Goal: Task Accomplishment & Management: Complete application form

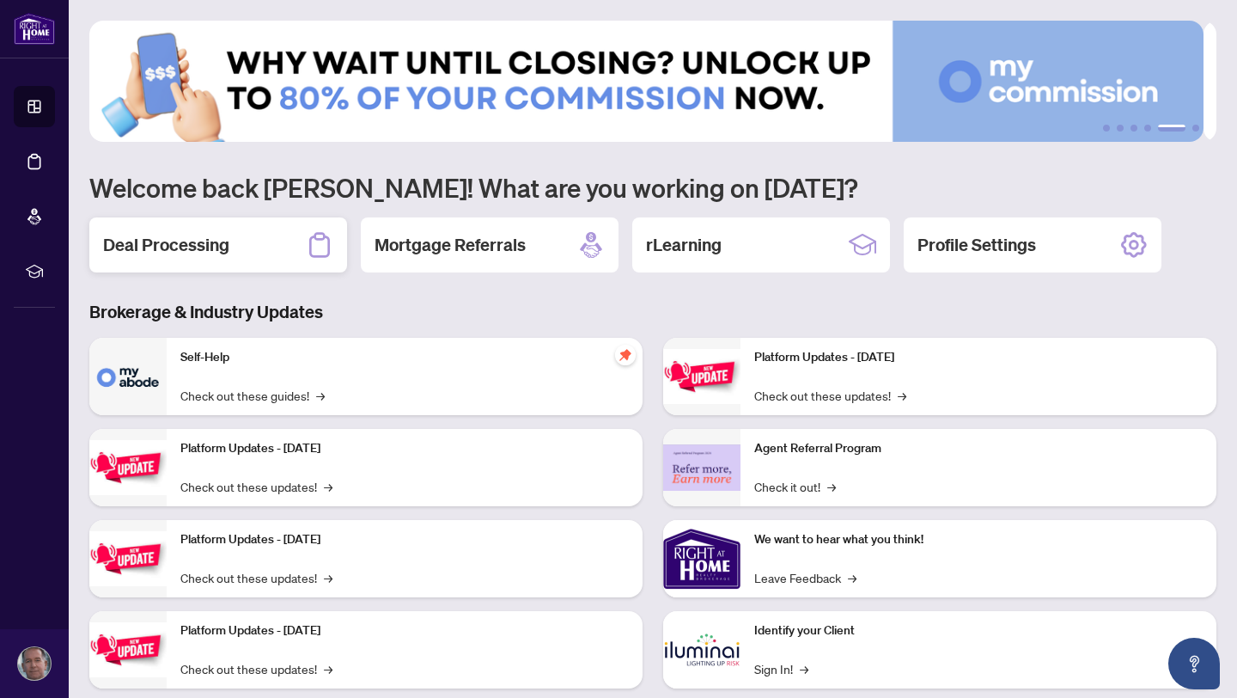
click at [170, 246] on h2 "Deal Processing" at bounding box center [166, 245] width 126 height 24
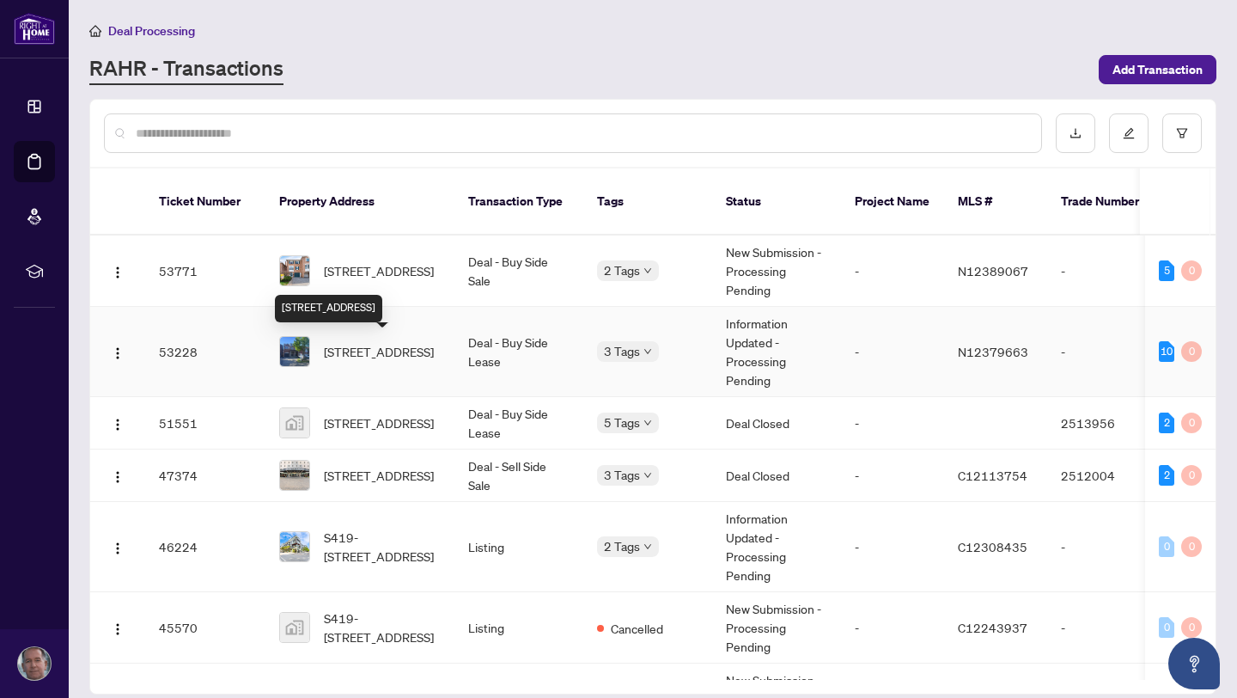
click at [367, 353] on span "[STREET_ADDRESS]" at bounding box center [379, 351] width 110 height 19
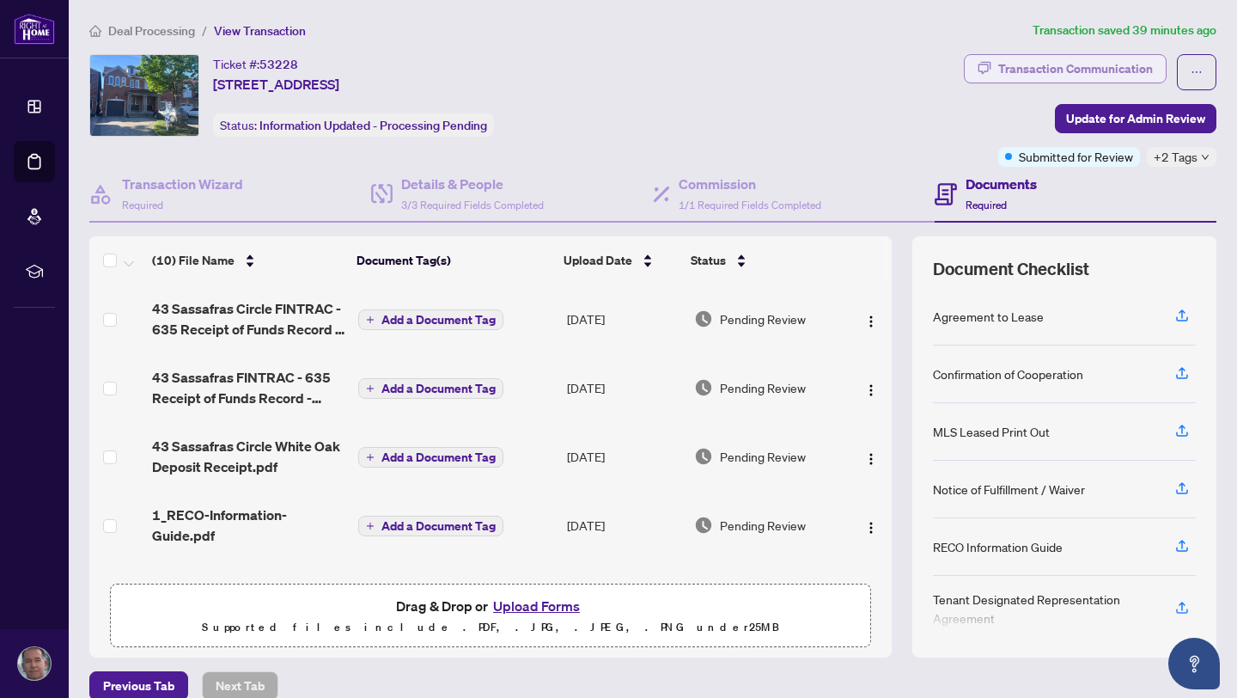
click at [1083, 70] on div "Transaction Communication" at bounding box center [1075, 68] width 155 height 27
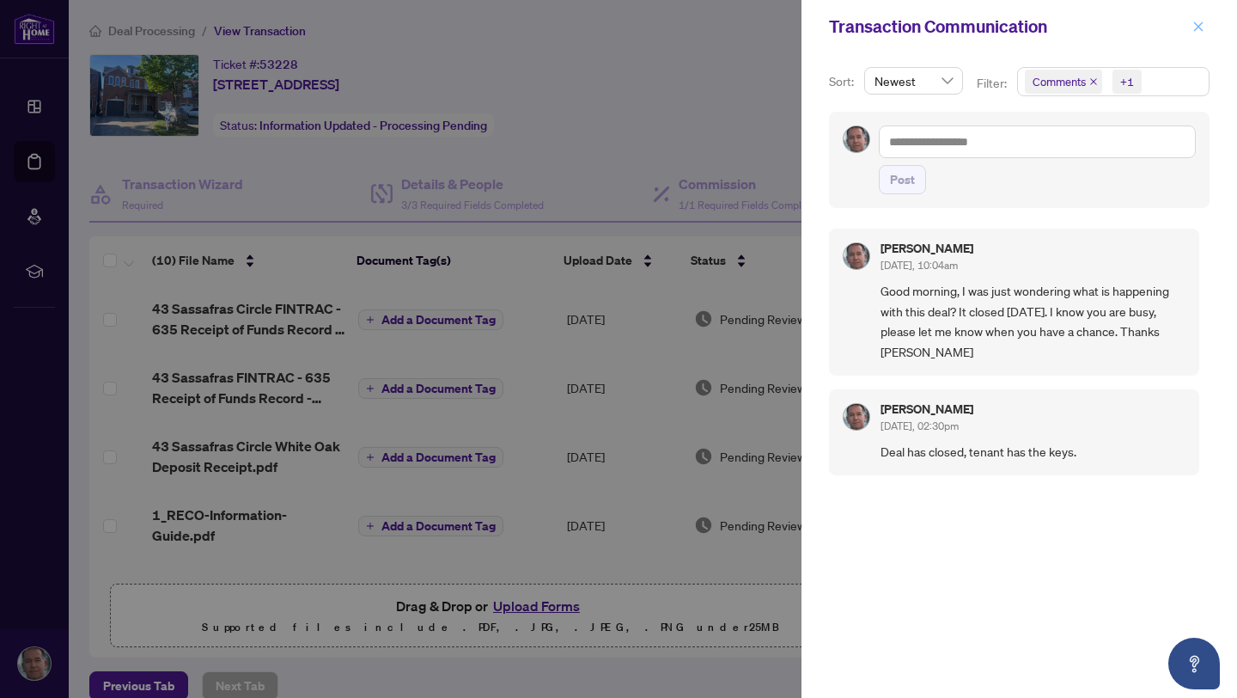
click at [1201, 26] on icon "close" at bounding box center [1198, 27] width 12 height 12
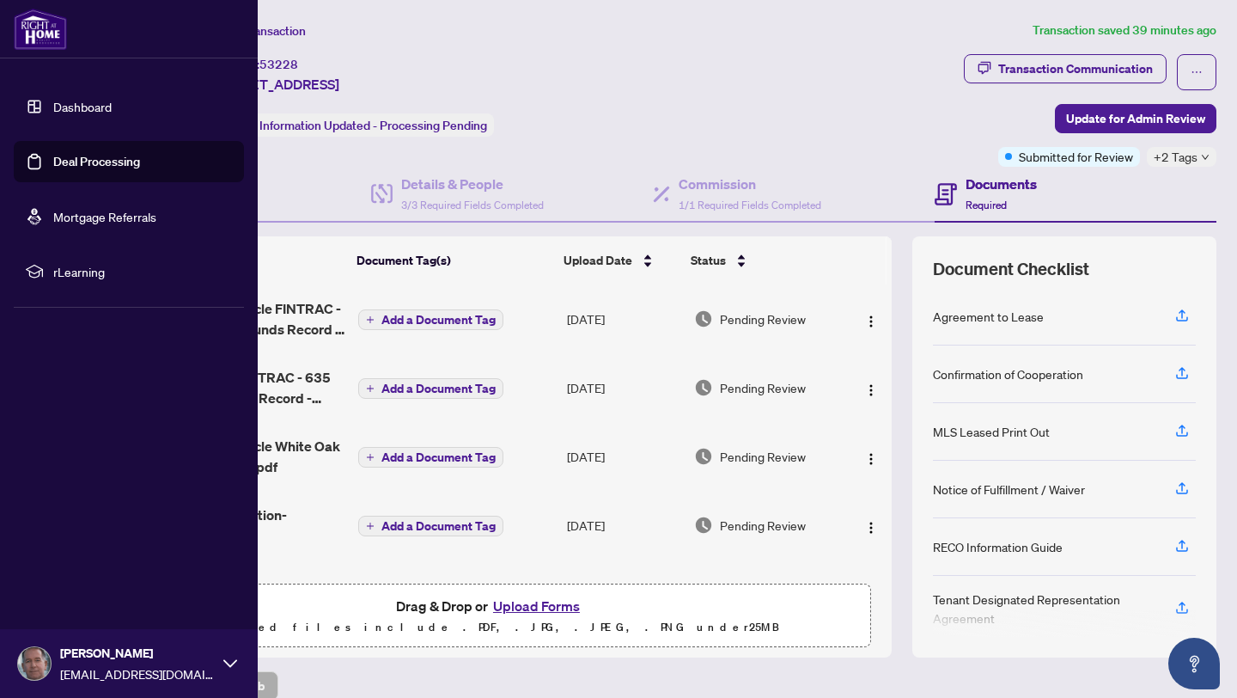
click at [63, 107] on link "Dashboard" at bounding box center [82, 106] width 58 height 15
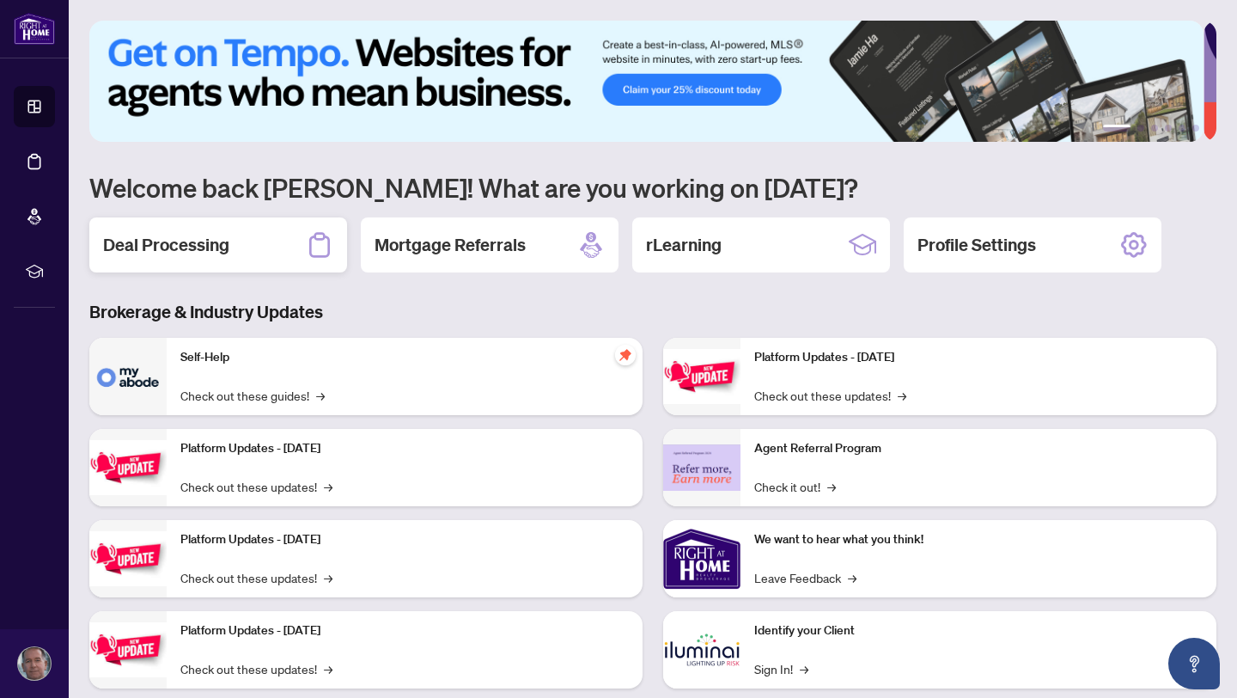
click at [170, 239] on h2 "Deal Processing" at bounding box center [166, 245] width 126 height 24
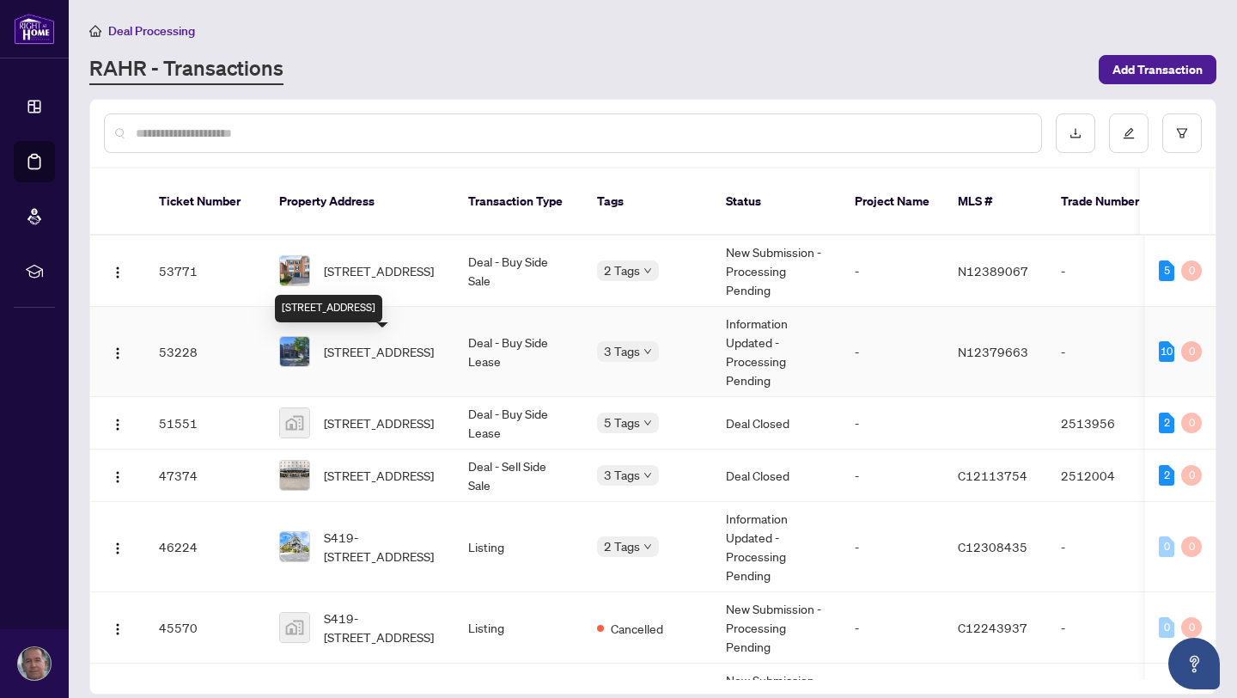
click at [357, 345] on span "[STREET_ADDRESS]" at bounding box center [379, 351] width 110 height 19
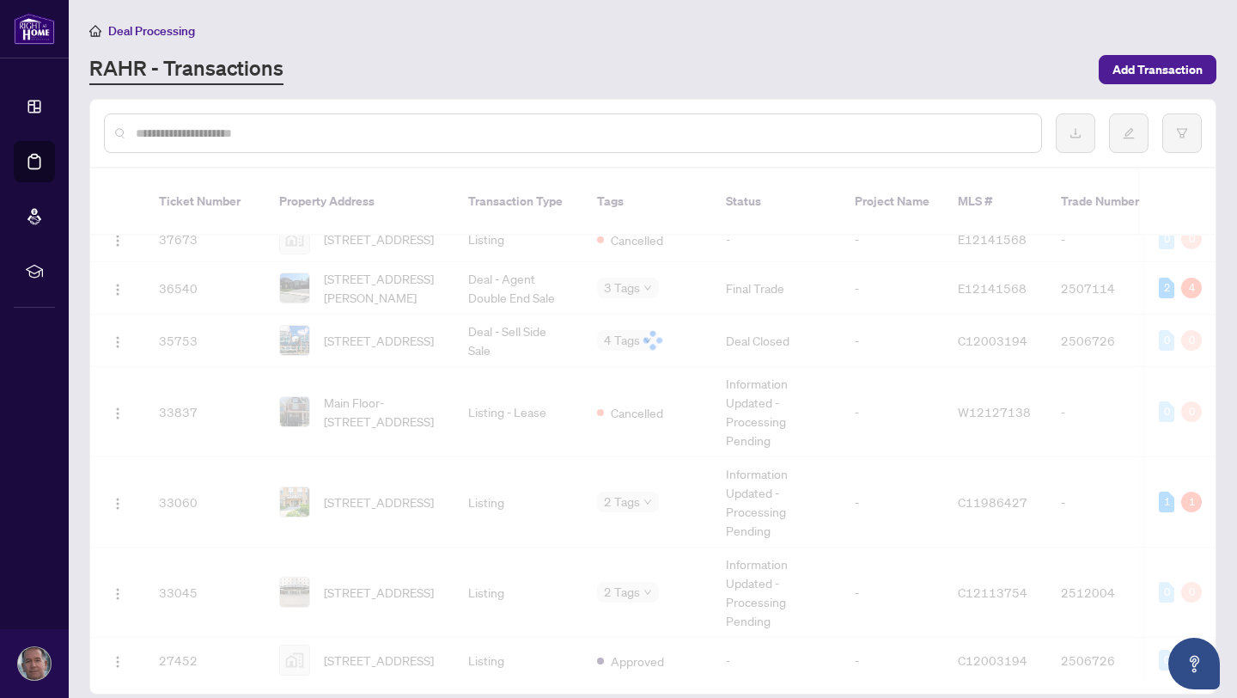
scroll to position [893, 0]
click at [442, 453] on div at bounding box center [652, 340] width 1125 height 344
click at [384, 531] on div "Ticket Number Property Address Transaction Type Tags Status Project Name MLS # …" at bounding box center [652, 423] width 1125 height 511
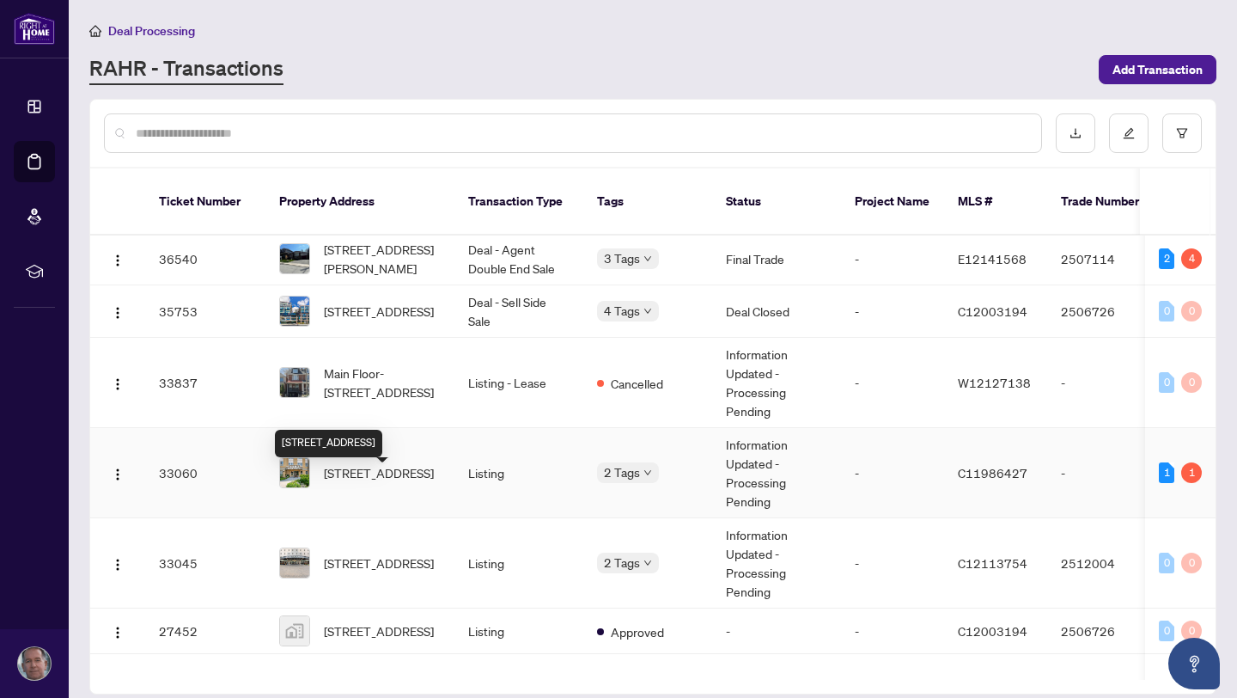
click at [397, 479] on span "[STREET_ADDRESS]" at bounding box center [379, 472] width 110 height 19
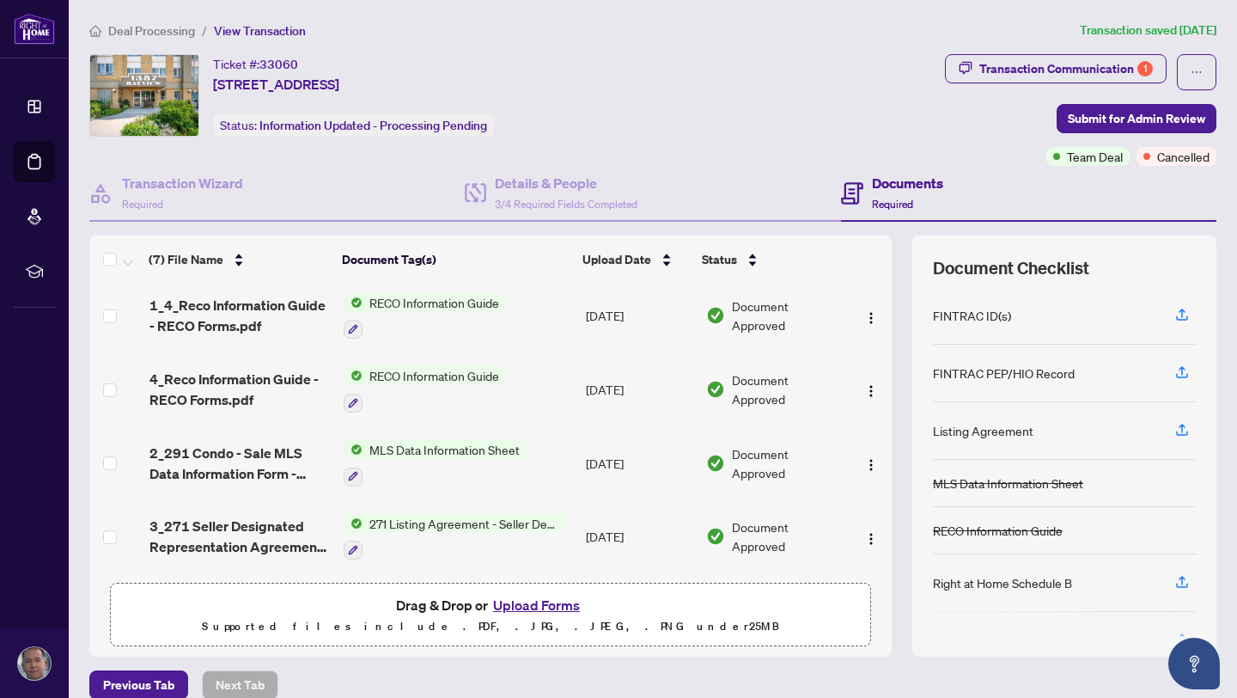
scroll to position [224, 0]
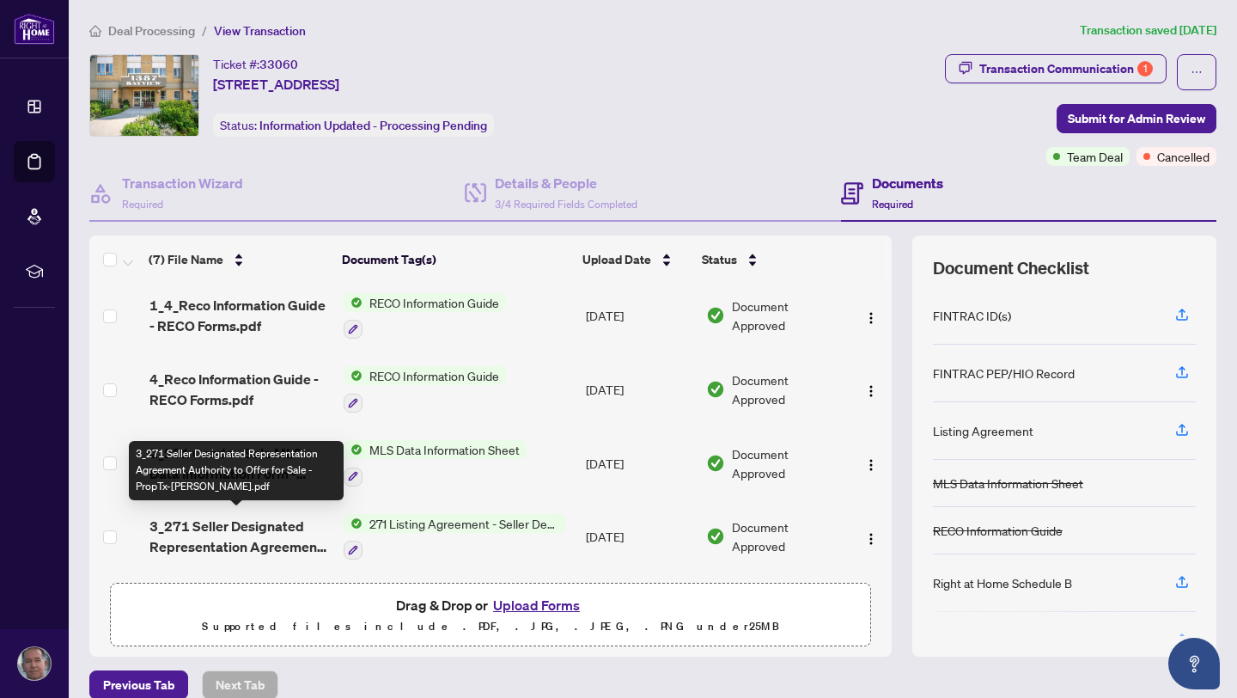
click at [276, 523] on span "3_271 Seller Designated Representation Agreement Authority to Offer for Sale - …" at bounding box center [239, 535] width 180 height 41
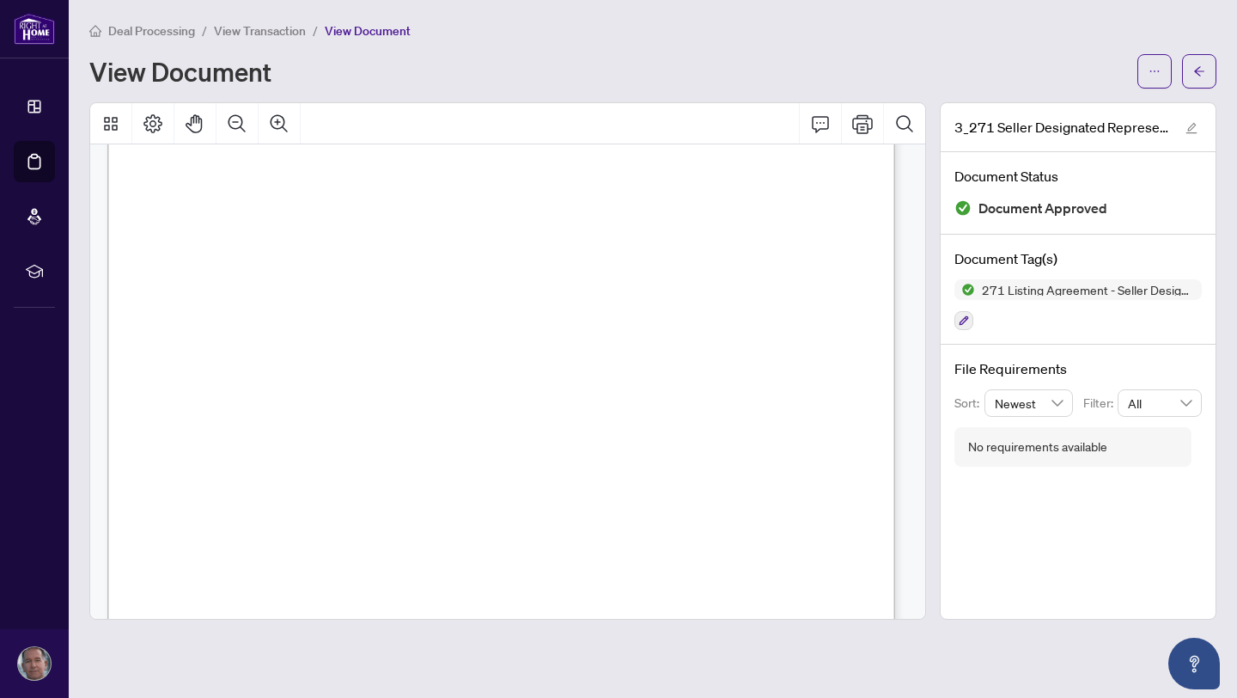
scroll to position [70, 0]
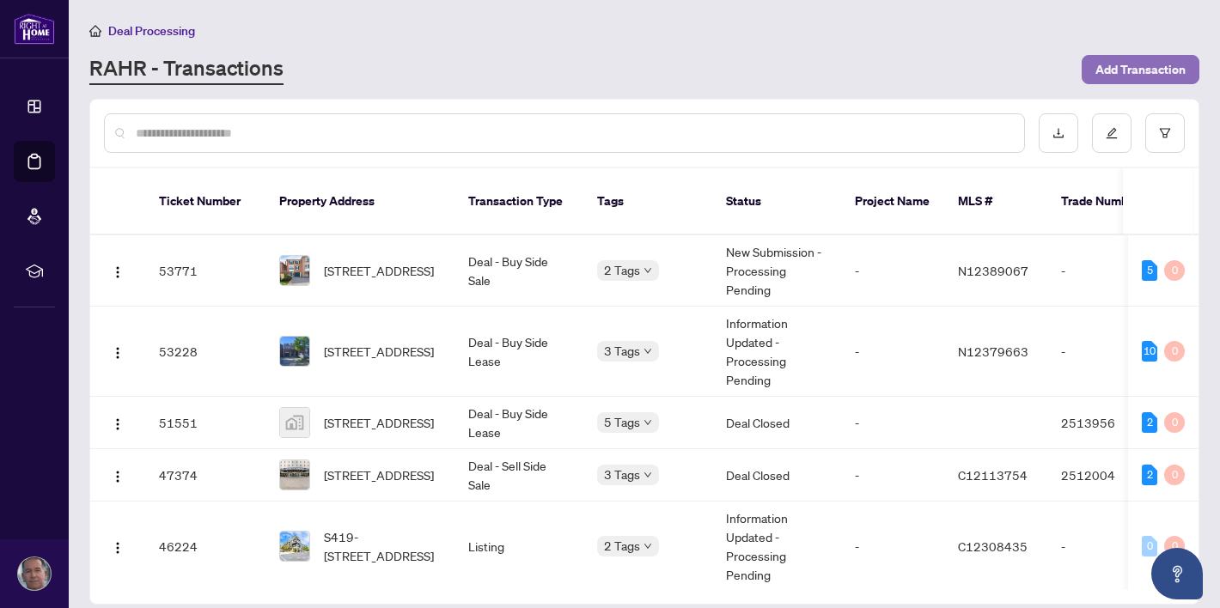
click at [1113, 69] on span "Add Transaction" at bounding box center [1140, 69] width 90 height 27
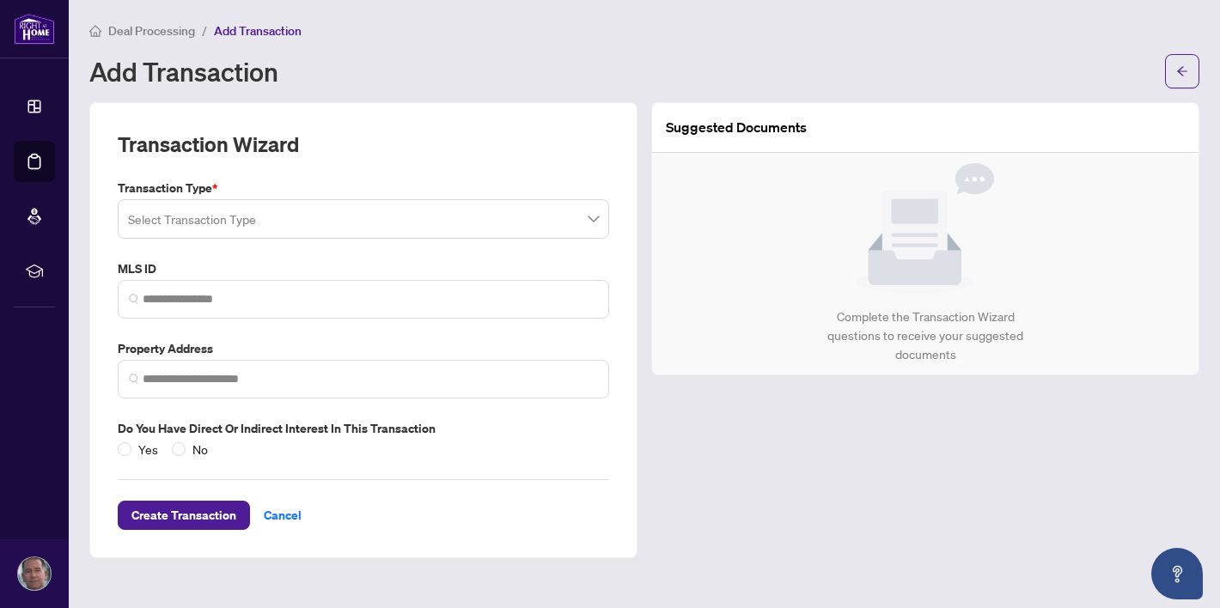
click at [591, 220] on span at bounding box center [363, 219] width 471 height 33
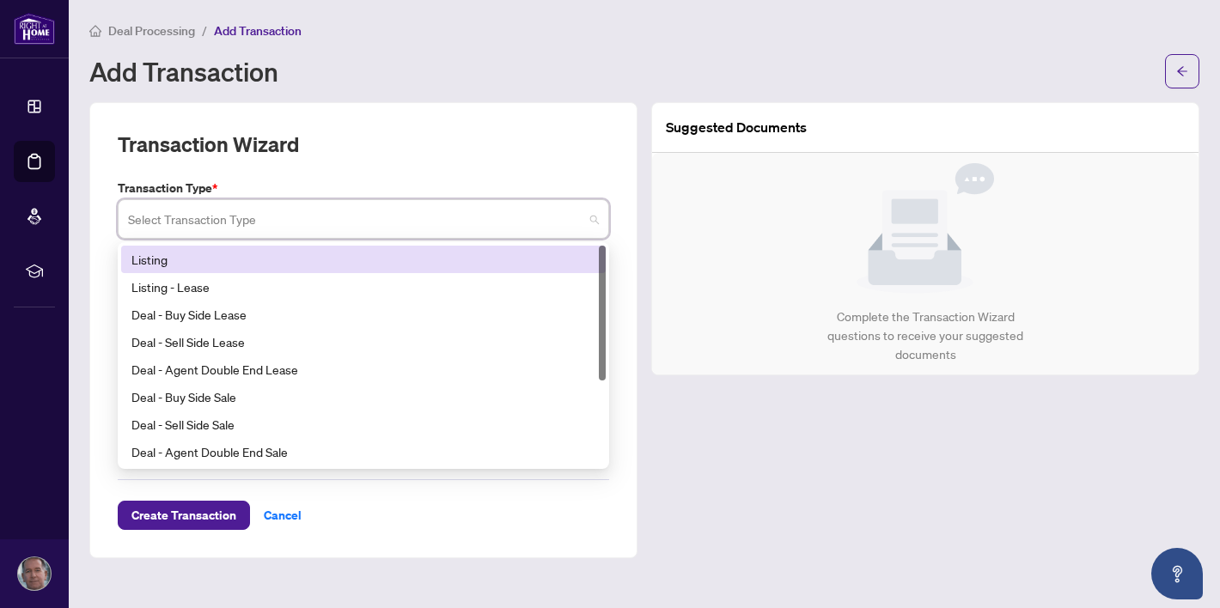
click at [162, 259] on div "Listing" at bounding box center [363, 259] width 464 height 19
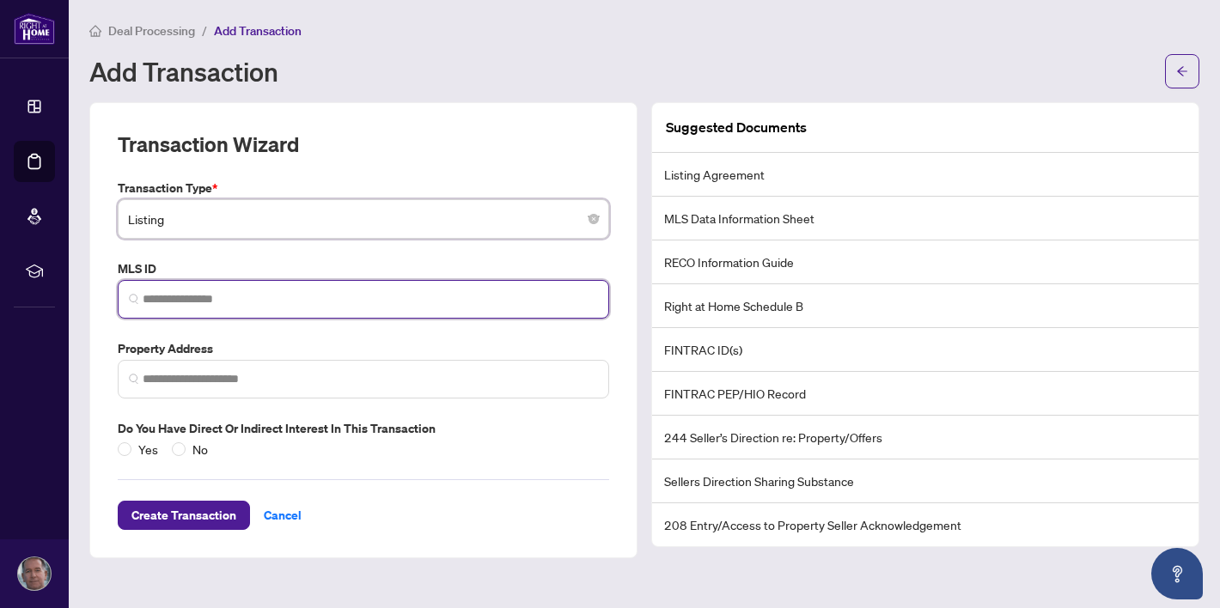
click at [485, 295] on input "search" at bounding box center [370, 299] width 455 height 18
paste input "*********"
type input "*********"
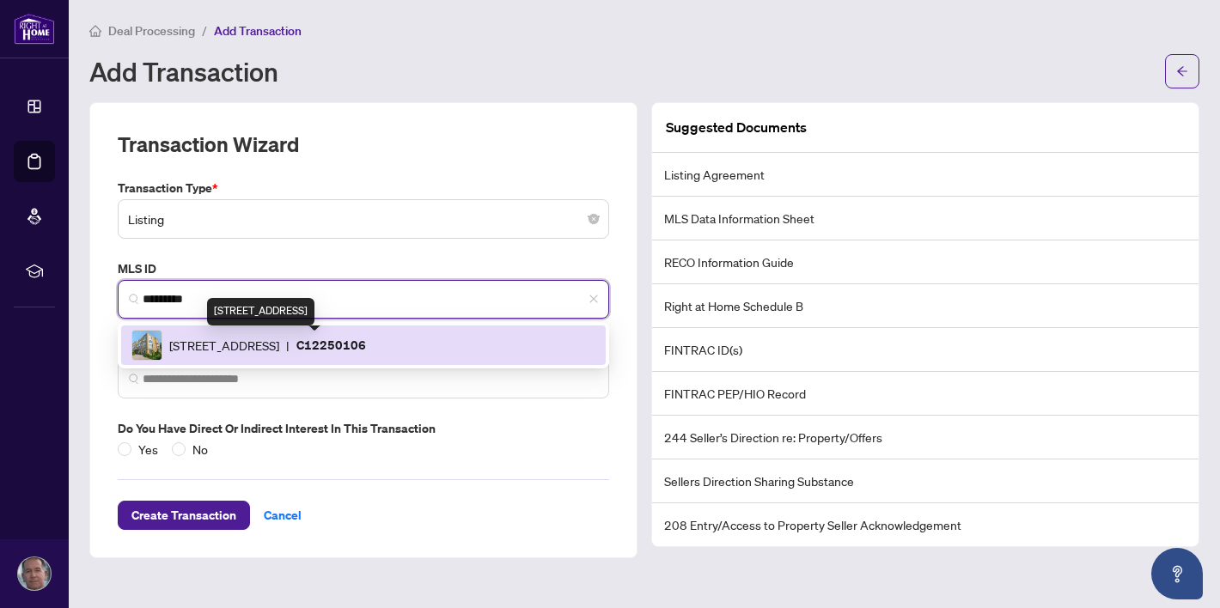
click at [279, 345] on span "[STREET_ADDRESS]" at bounding box center [224, 345] width 110 height 19
type input "**********"
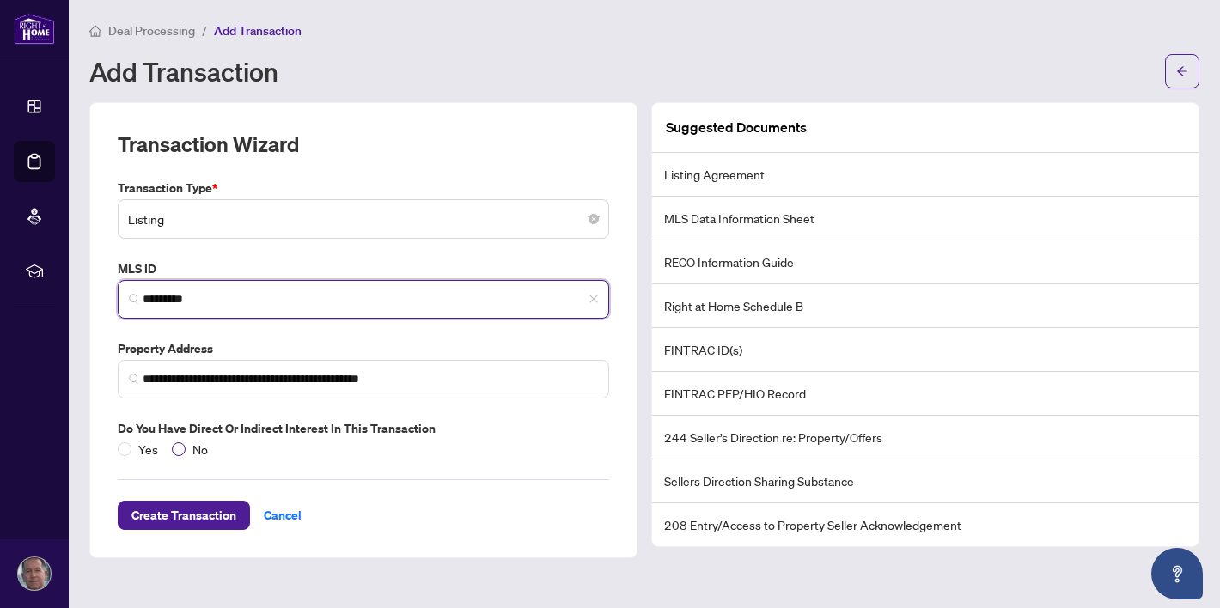
type input "*********"
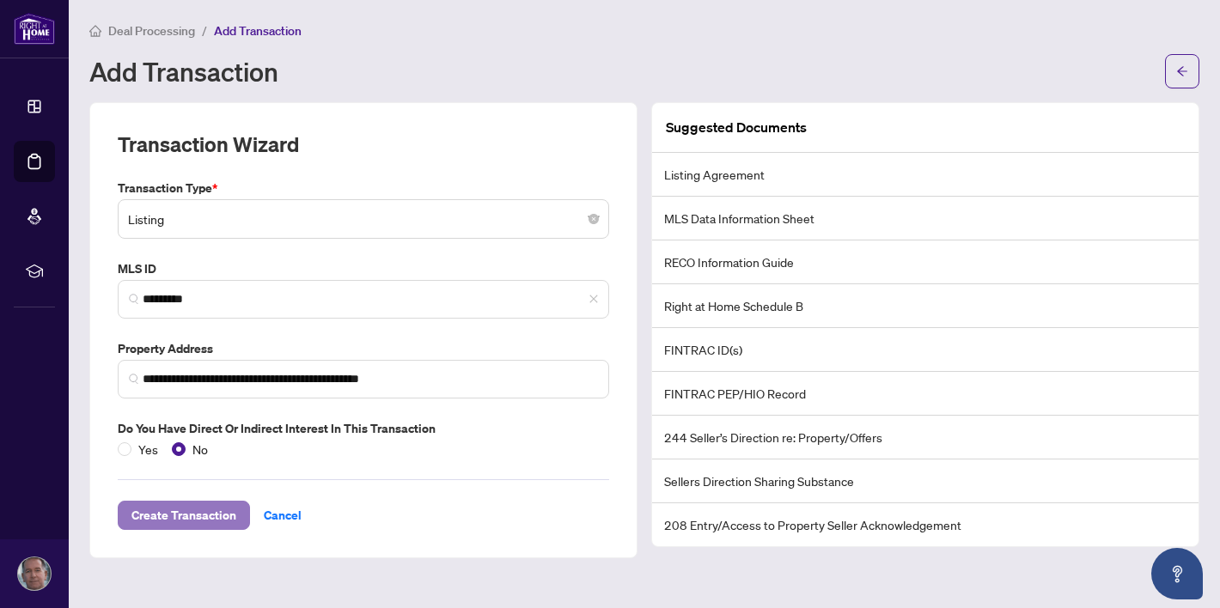
click at [185, 519] on span "Create Transaction" at bounding box center [183, 515] width 105 height 27
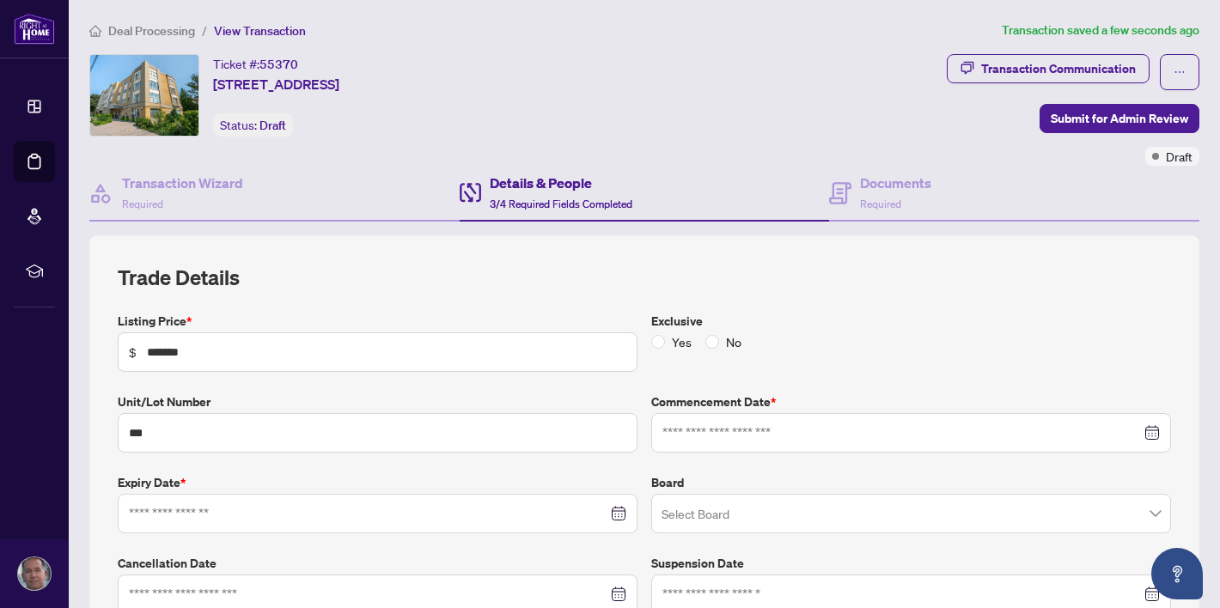
type input "**********"
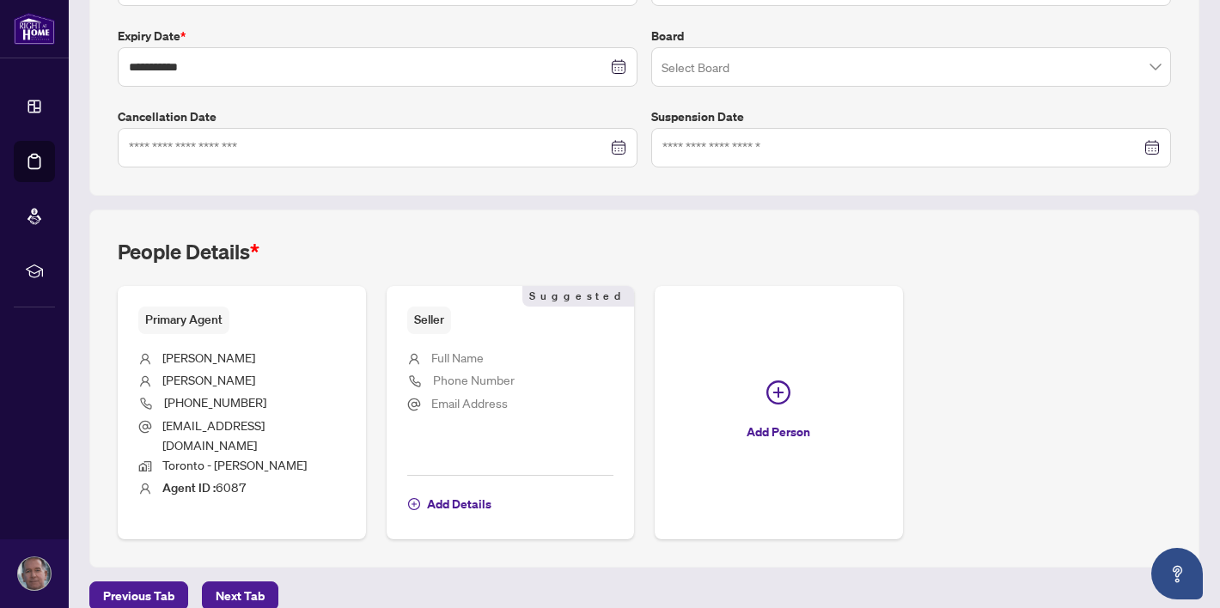
scroll to position [453, 0]
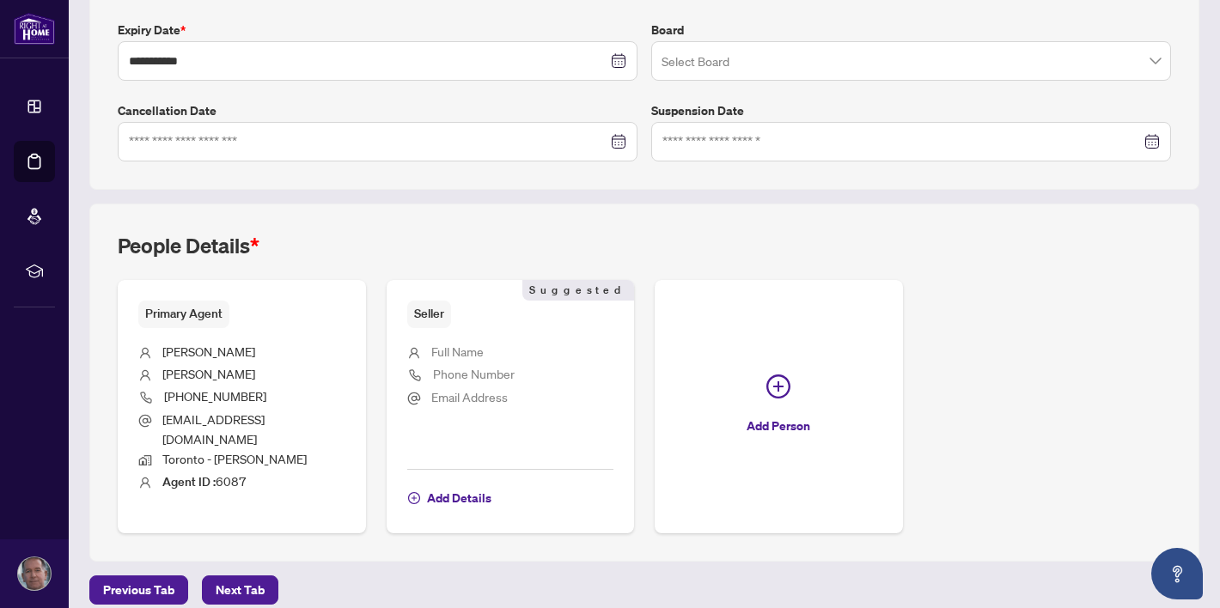
click at [460, 350] on span "Full Name" at bounding box center [457, 351] width 52 height 15
click at [443, 352] on span "Full Name" at bounding box center [457, 351] width 52 height 15
click at [453, 485] on span "Add Details" at bounding box center [459, 498] width 64 height 27
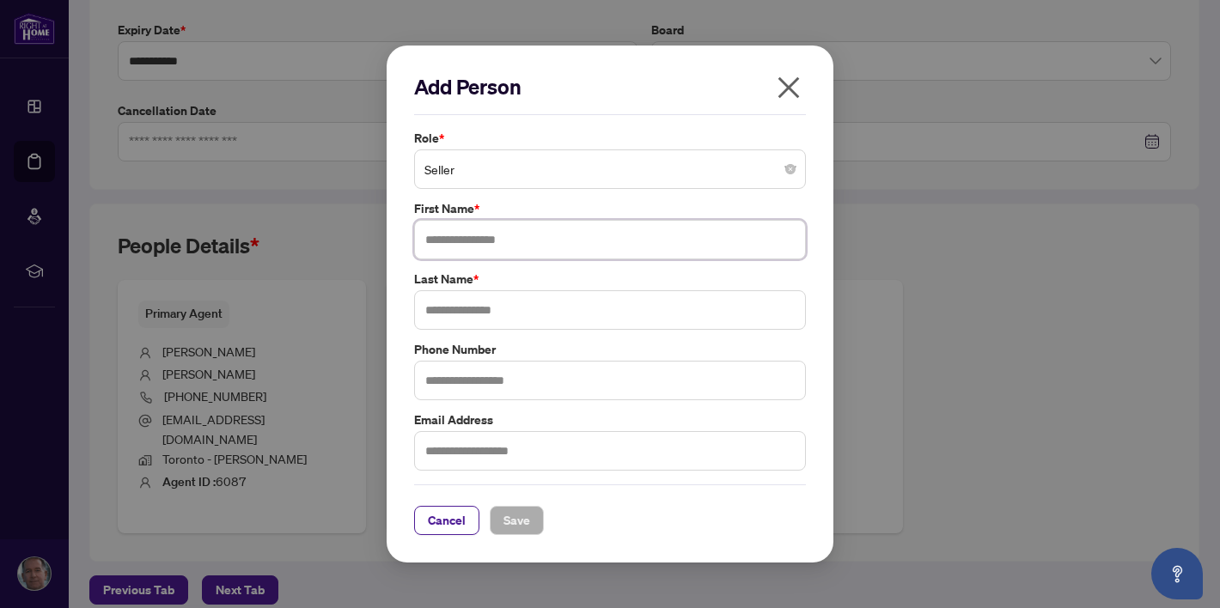
click at [474, 242] on input "text" at bounding box center [610, 240] width 392 height 40
click at [494, 235] on input "**********" at bounding box center [610, 240] width 392 height 40
type input "**********"
click at [459, 308] on input "text" at bounding box center [610, 310] width 392 height 40
type input "*****"
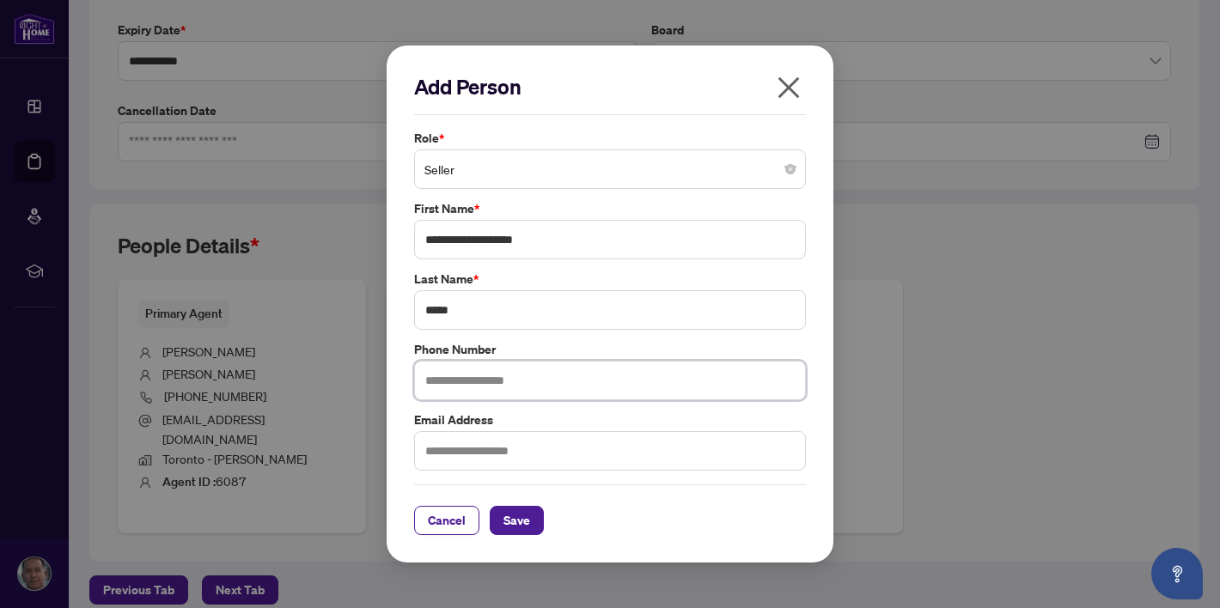
click at [487, 388] on input "text" at bounding box center [610, 381] width 392 height 40
type input "**********"
click at [469, 448] on input "text" at bounding box center [610, 451] width 392 height 40
type input "**********"
click at [515, 519] on span "Save" at bounding box center [516, 520] width 27 height 27
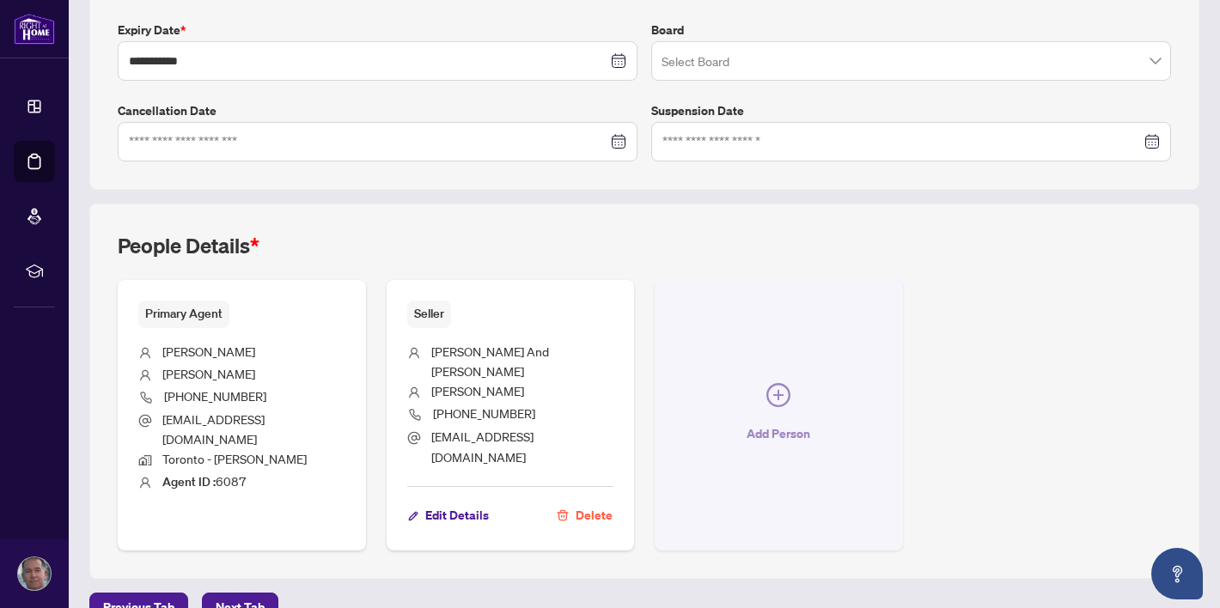
click at [773, 383] on icon "plus-circle" at bounding box center [778, 395] width 24 height 24
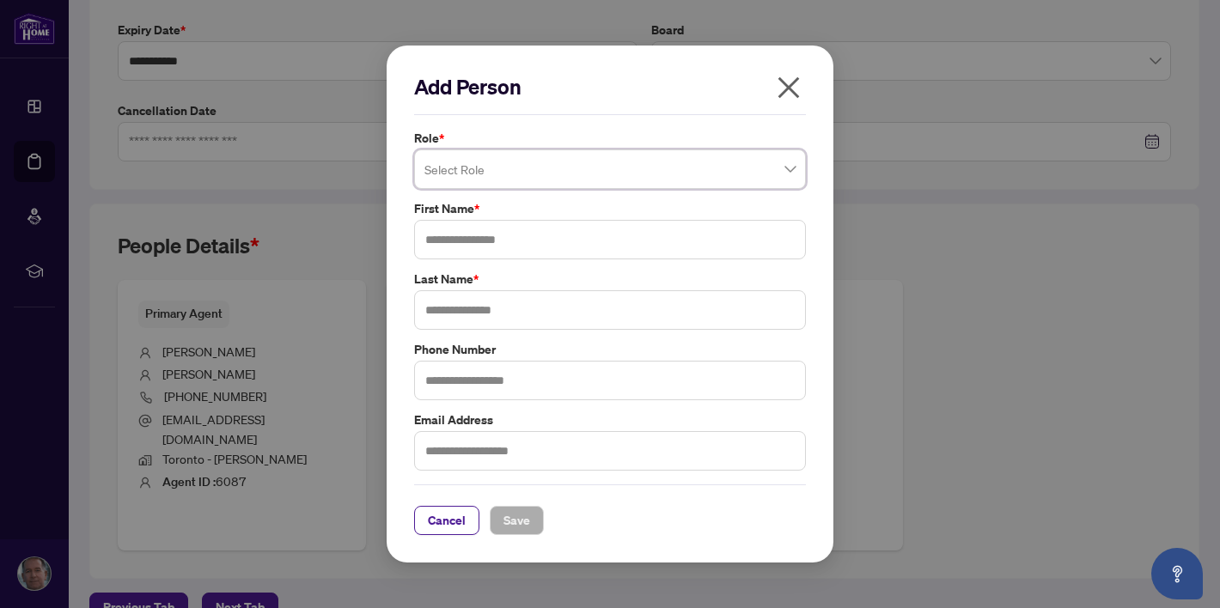
click at [584, 178] on input "search" at bounding box center [602, 172] width 356 height 38
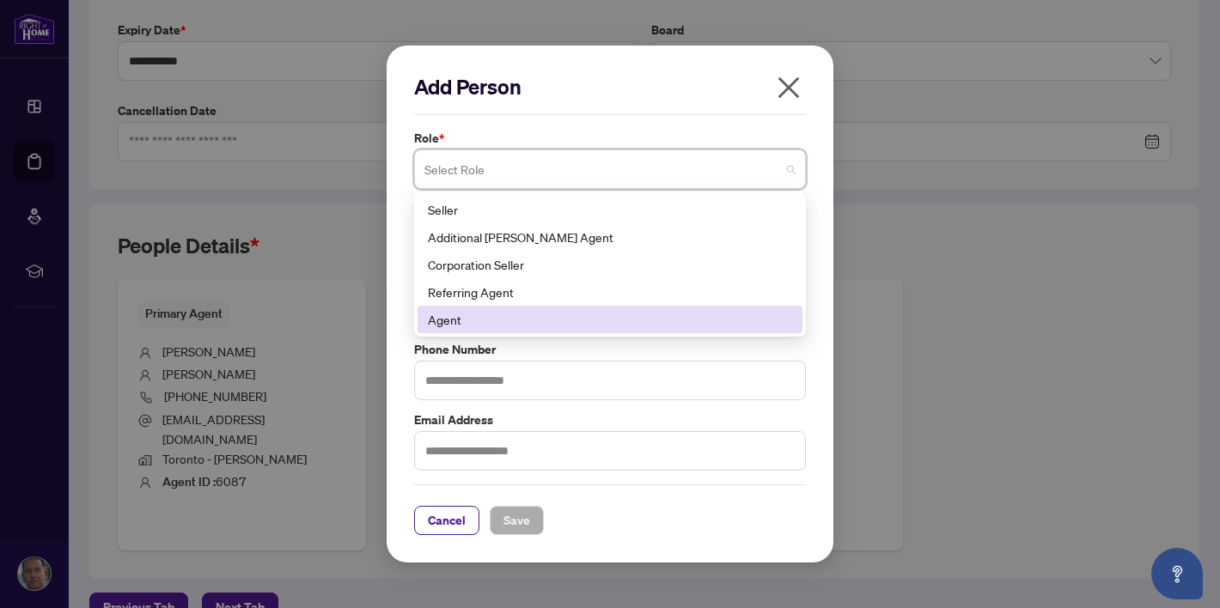
click at [446, 323] on div "Agent" at bounding box center [610, 319] width 364 height 19
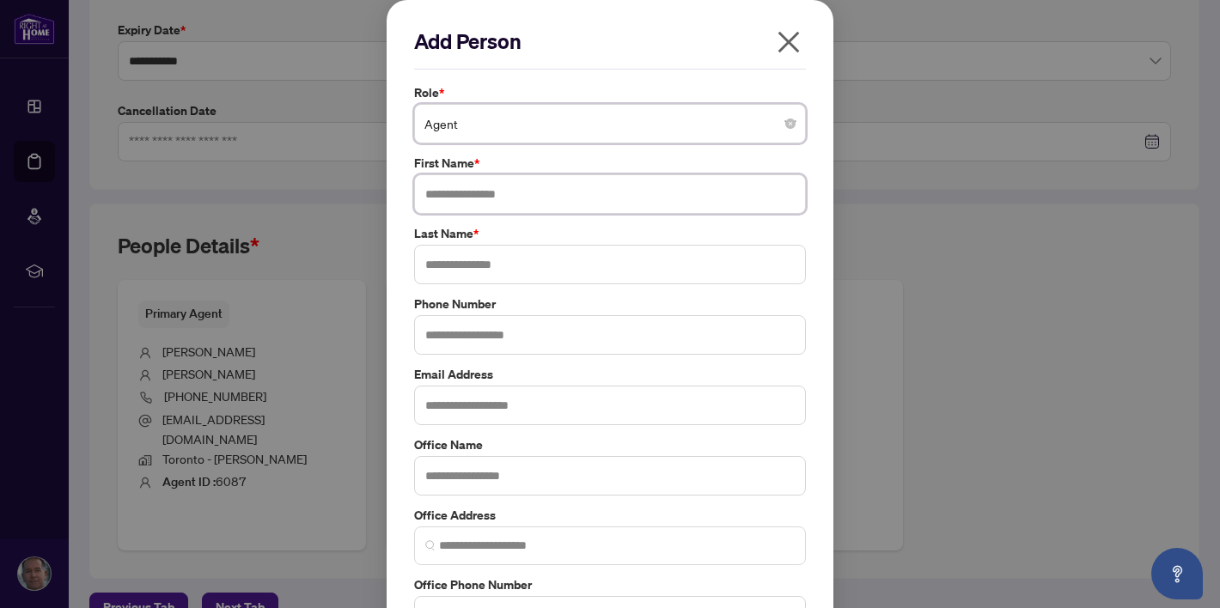
click at [474, 195] on input "text" at bounding box center [610, 194] width 392 height 40
type input "****"
click at [449, 262] on input "text" at bounding box center [610, 265] width 392 height 40
type input "*****"
click at [470, 337] on input "text" at bounding box center [610, 335] width 392 height 40
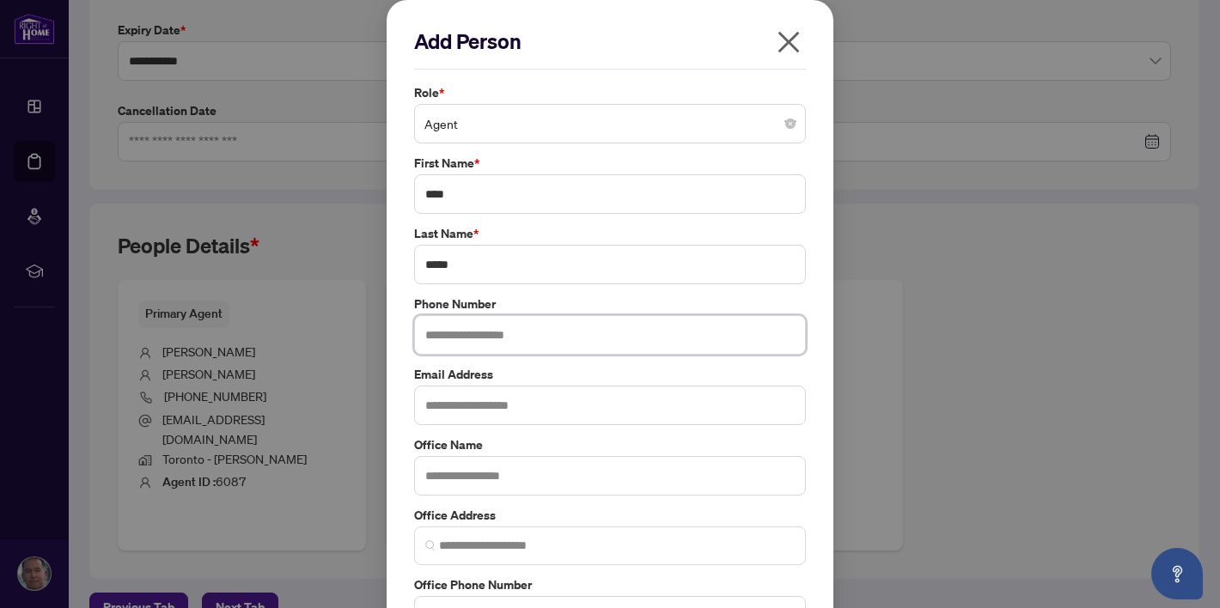
type input "**********"
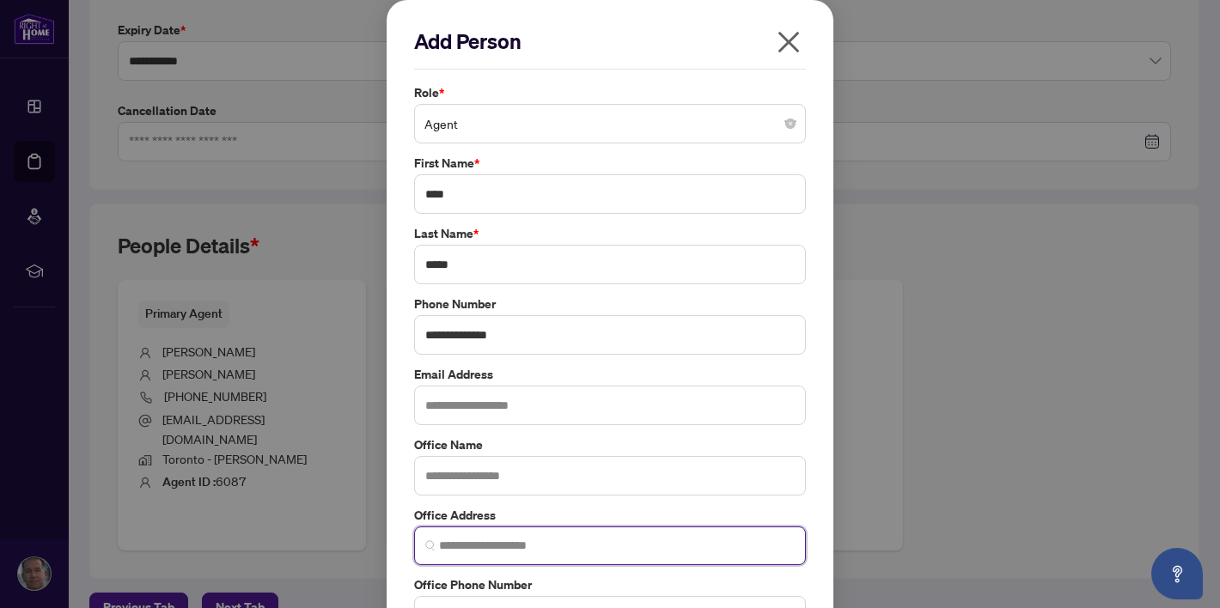
type input "**********"
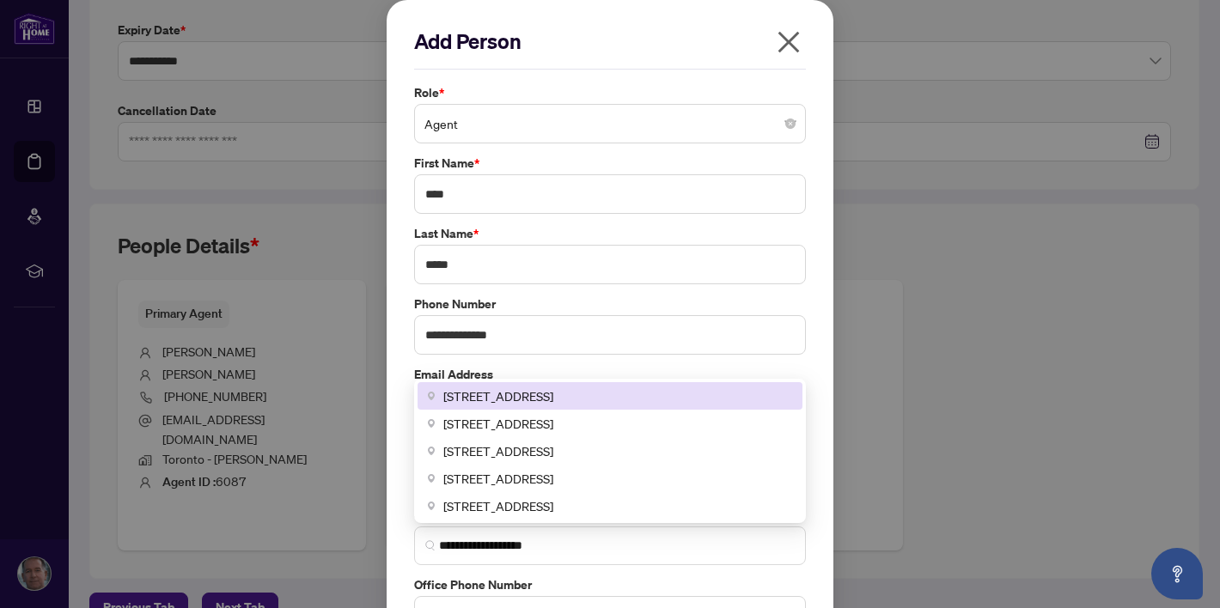
click at [802, 373] on div "Email Address" at bounding box center [610, 395] width 402 height 60
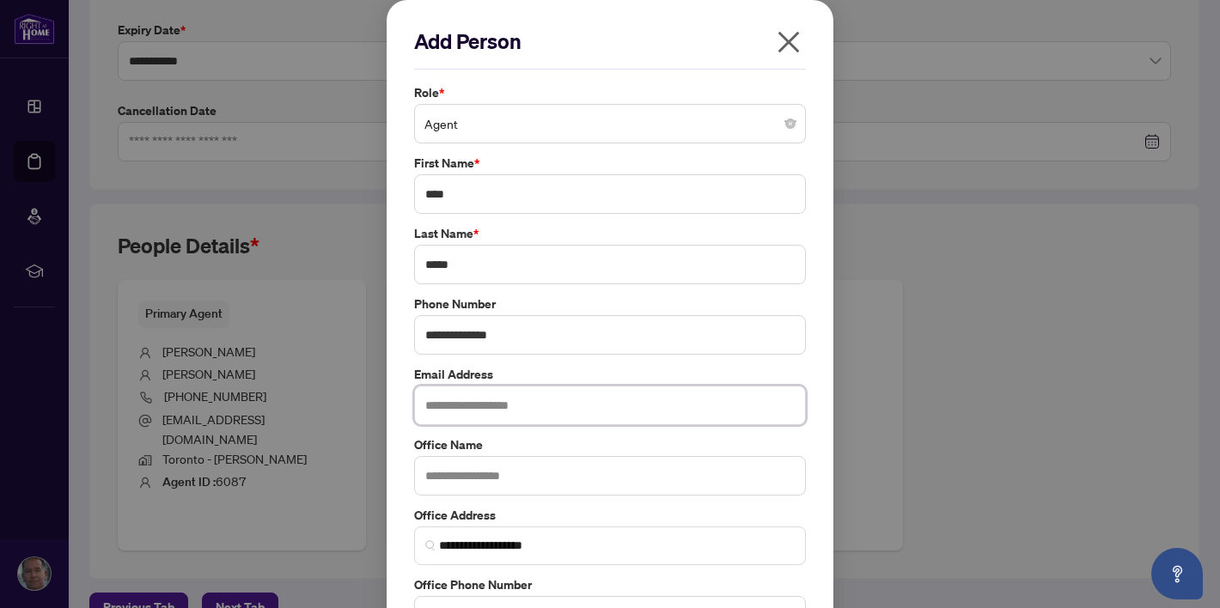
click at [463, 415] on input "text" at bounding box center [610, 406] width 392 height 40
type input "**********"
click at [485, 486] on input "text" at bounding box center [610, 476] width 392 height 40
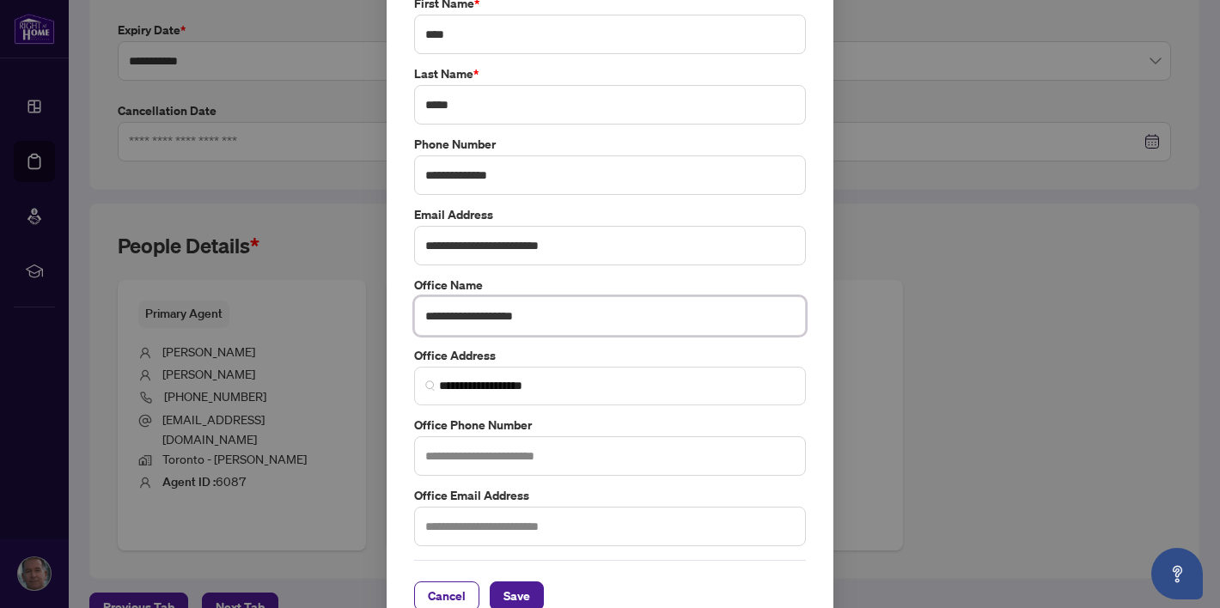
scroll to position [190, 0]
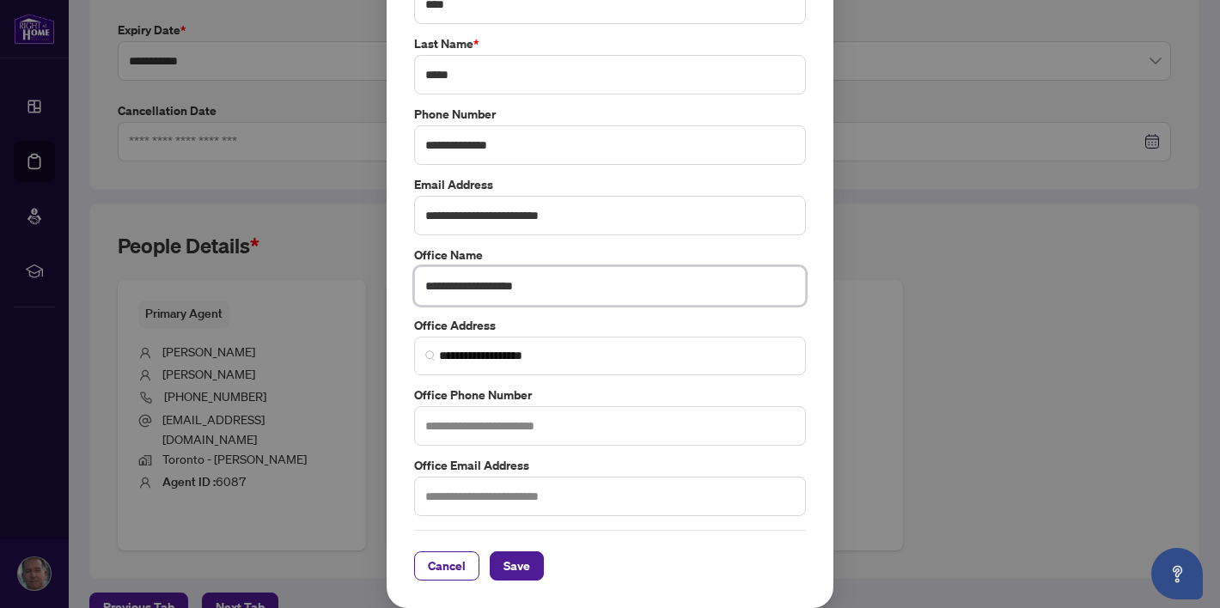
type input "**********"
click at [491, 418] on input "text" at bounding box center [610, 426] width 392 height 40
click at [445, 354] on input "**********" at bounding box center [617, 356] width 356 height 18
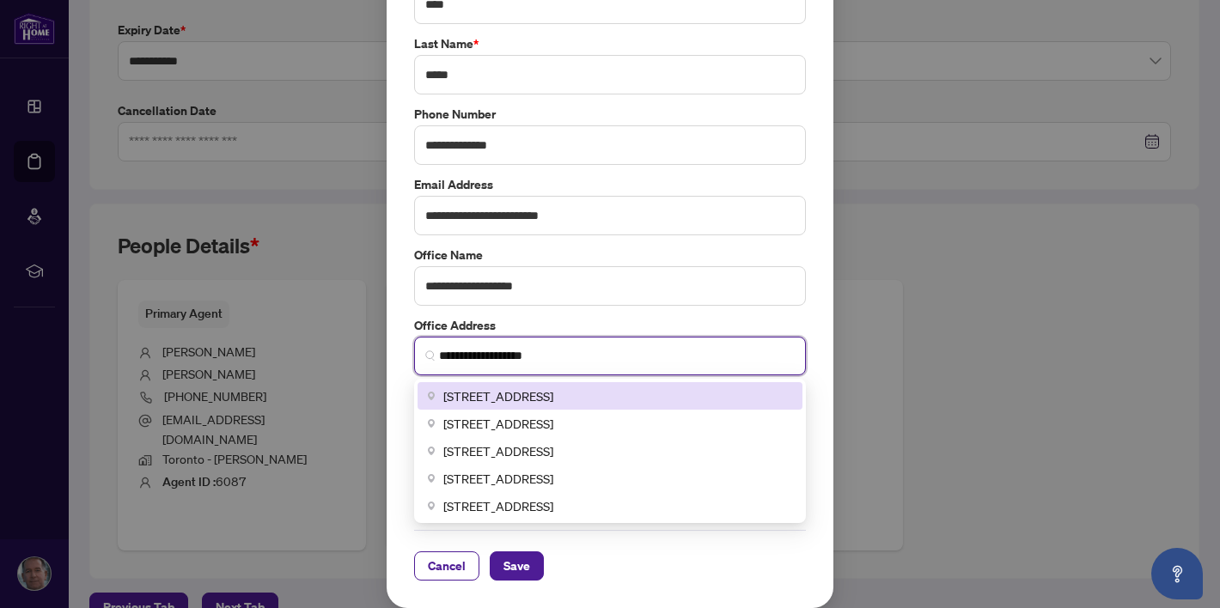
drag, startPoint x: 558, startPoint y: 357, endPoint x: 357, endPoint y: 360, distance: 200.2
click at [357, 360] on div "**********" at bounding box center [610, 304] width 1220 height 608
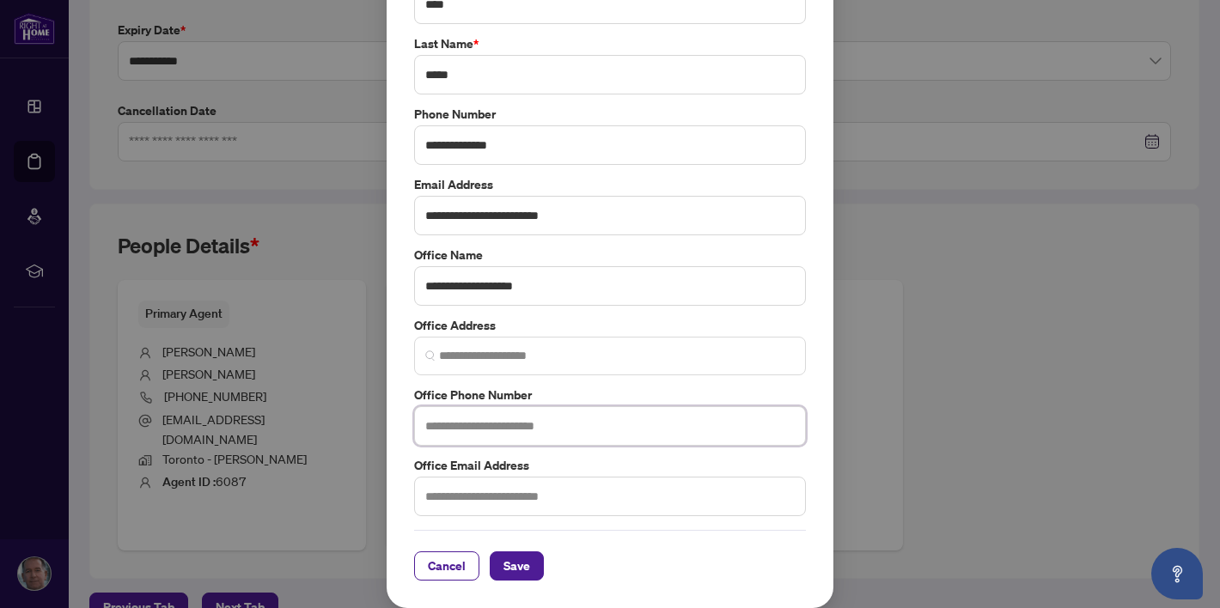
click at [509, 430] on input "text" at bounding box center [610, 426] width 392 height 40
type input "**********"
click at [503, 564] on span "Save" at bounding box center [516, 565] width 27 height 27
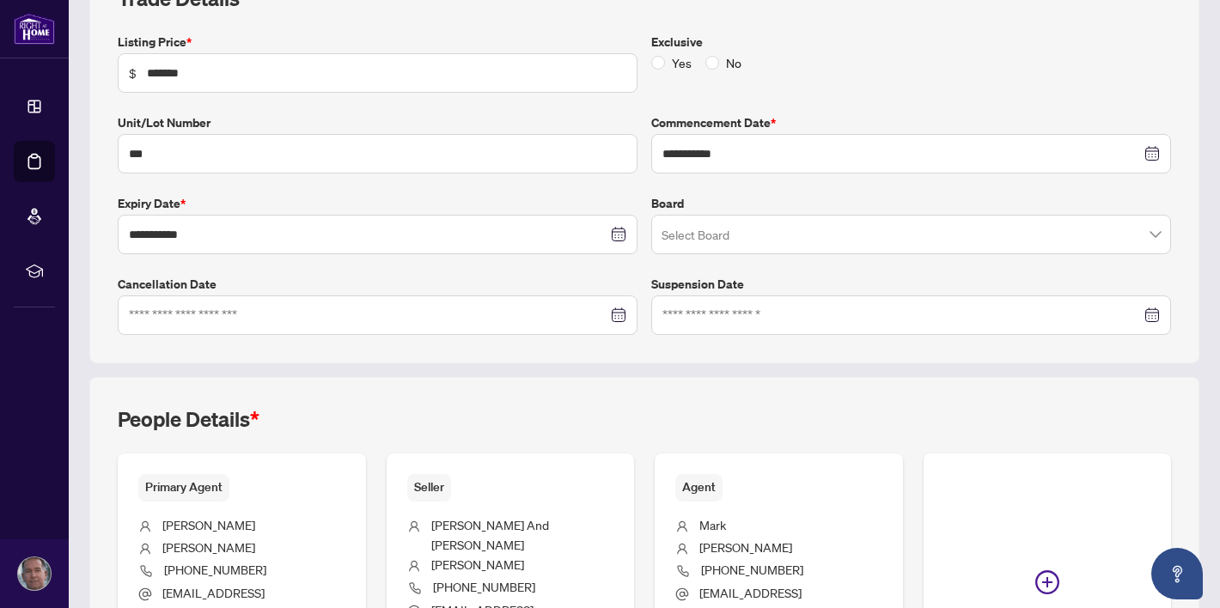
scroll to position [278, 0]
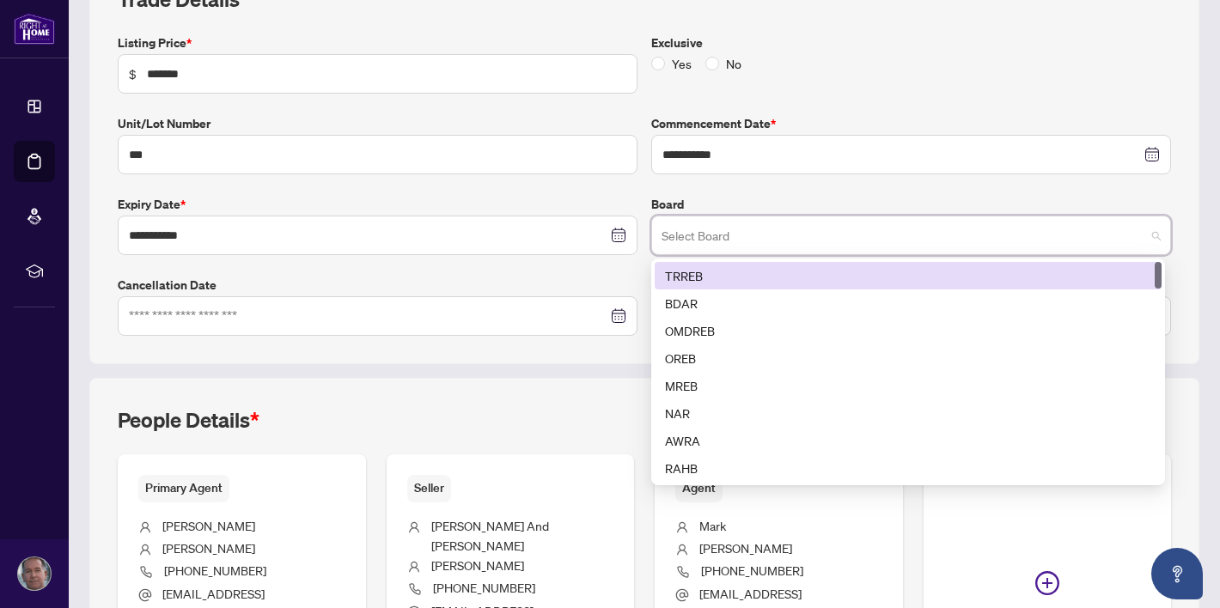
click at [858, 243] on input "search" at bounding box center [904, 238] width 484 height 38
click at [701, 273] on div "TRREB" at bounding box center [908, 275] width 486 height 19
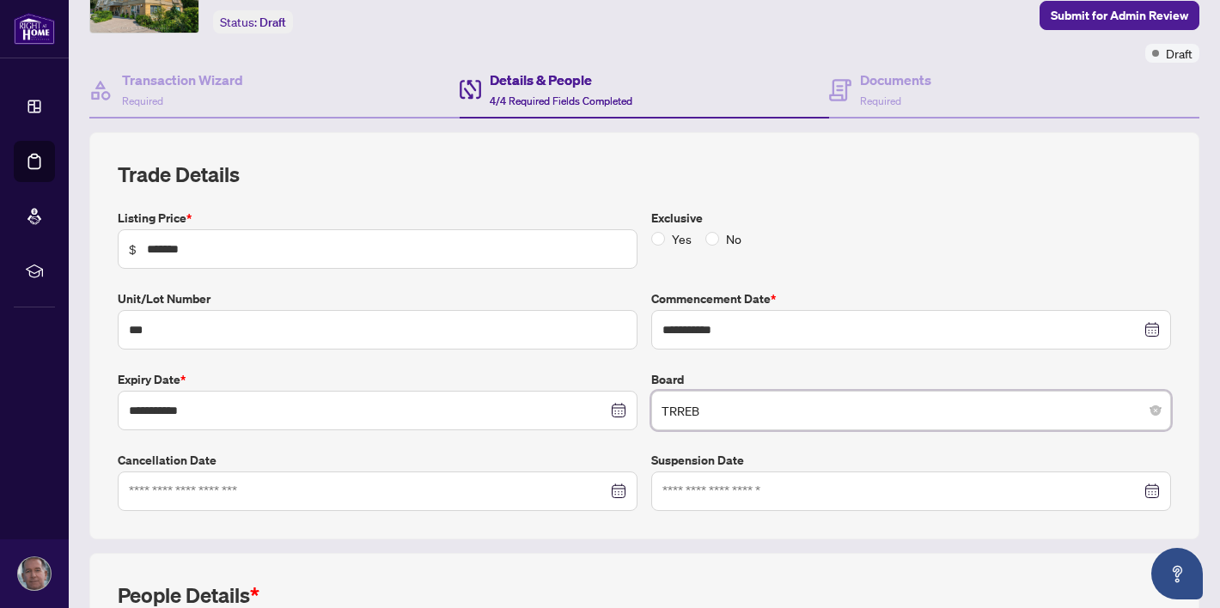
scroll to position [0, 0]
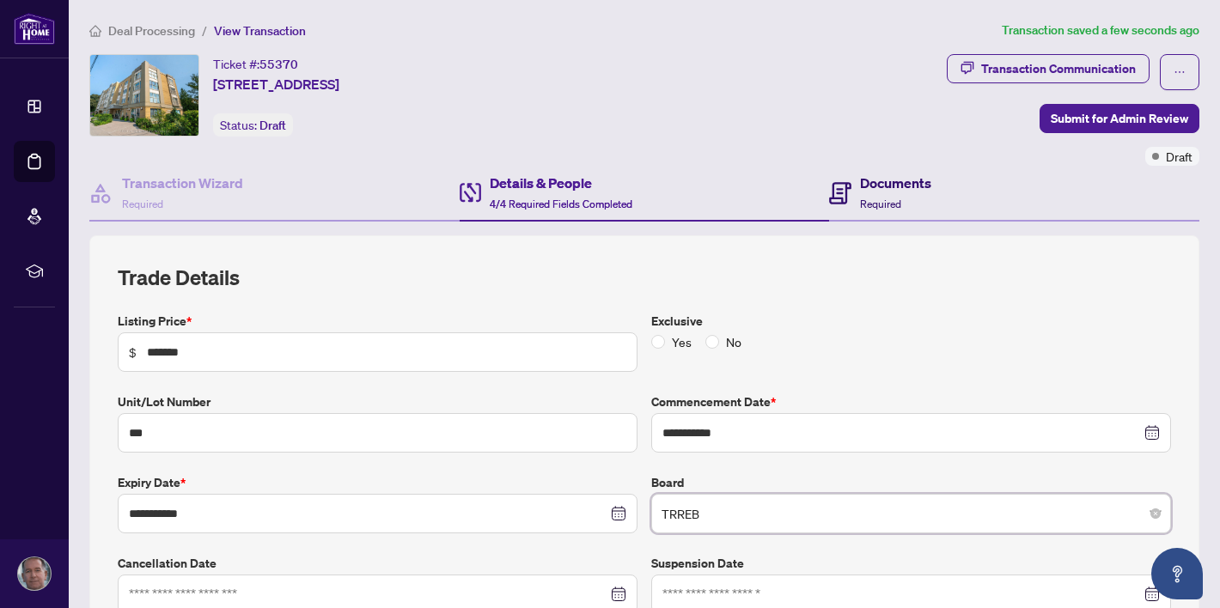
click at [875, 185] on h4 "Documents" at bounding box center [895, 183] width 71 height 21
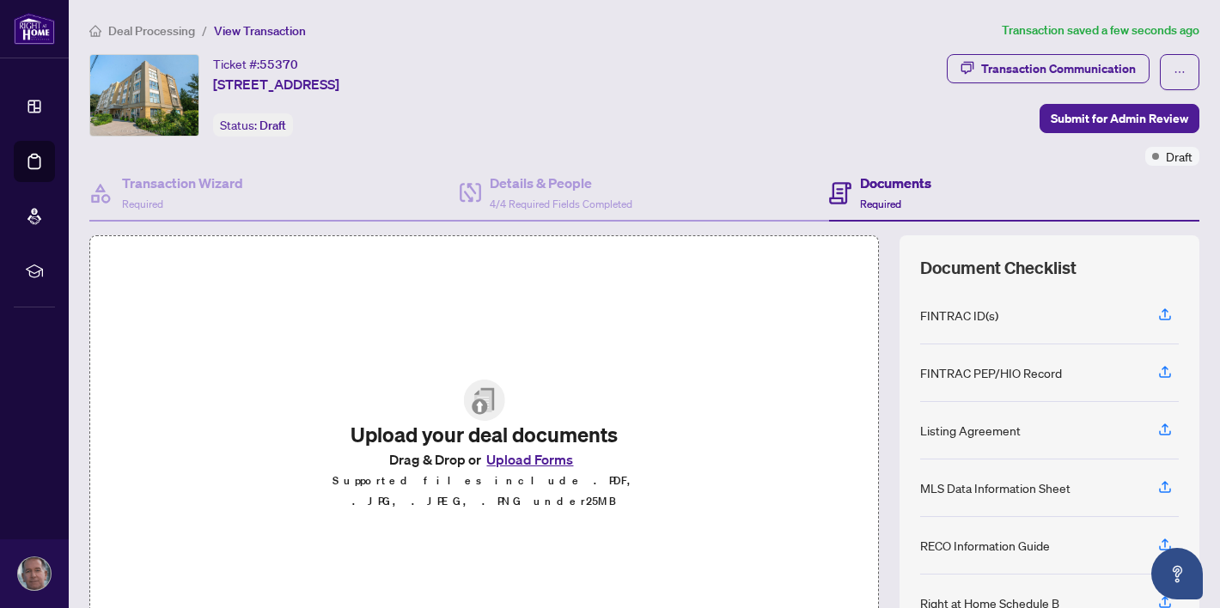
click at [515, 471] on button "Upload Forms" at bounding box center [529, 459] width 97 height 22
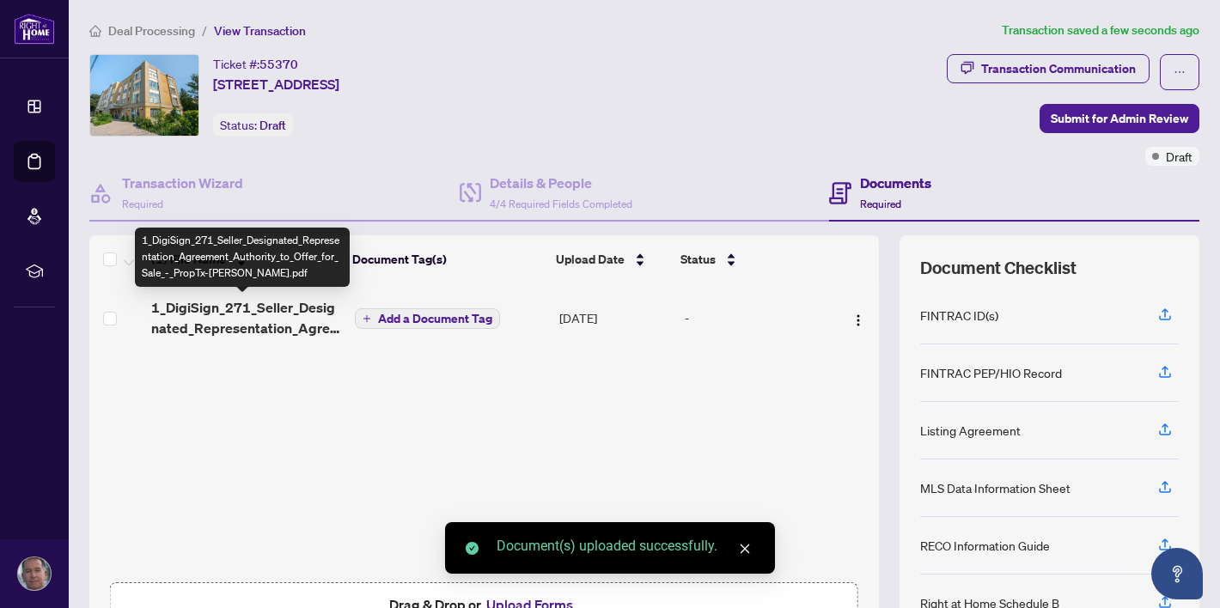
click at [241, 317] on span "1_DigiSign_271_Seller_Designated_Representation_Agreement_Authority_to_Offer_fo…" at bounding box center [245, 317] width 189 height 41
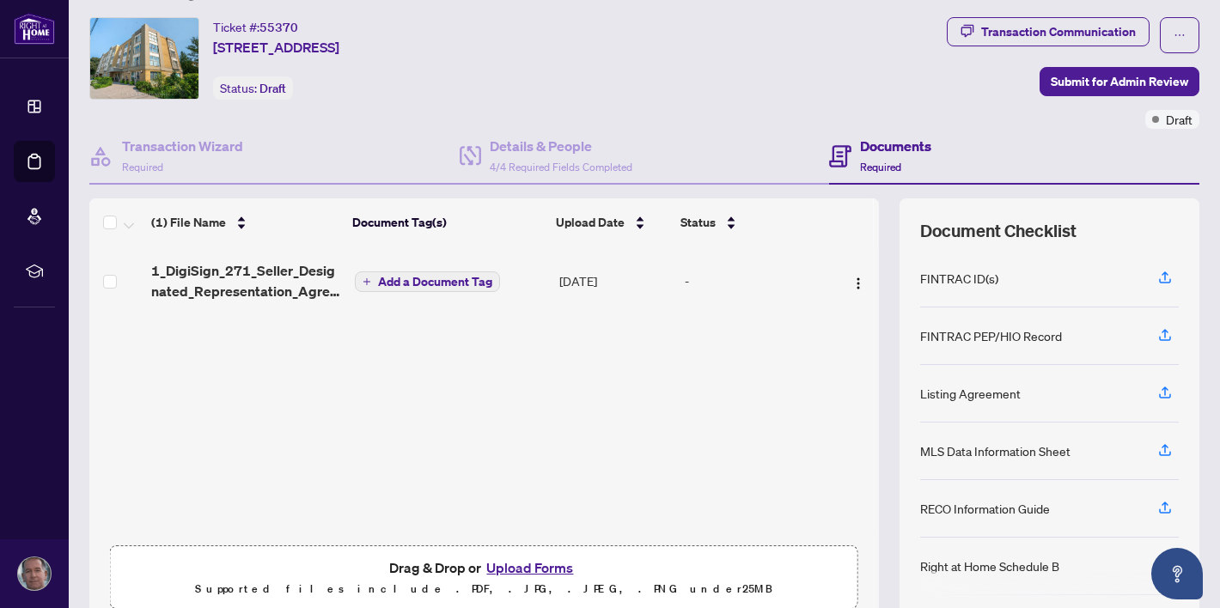
scroll to position [51, 0]
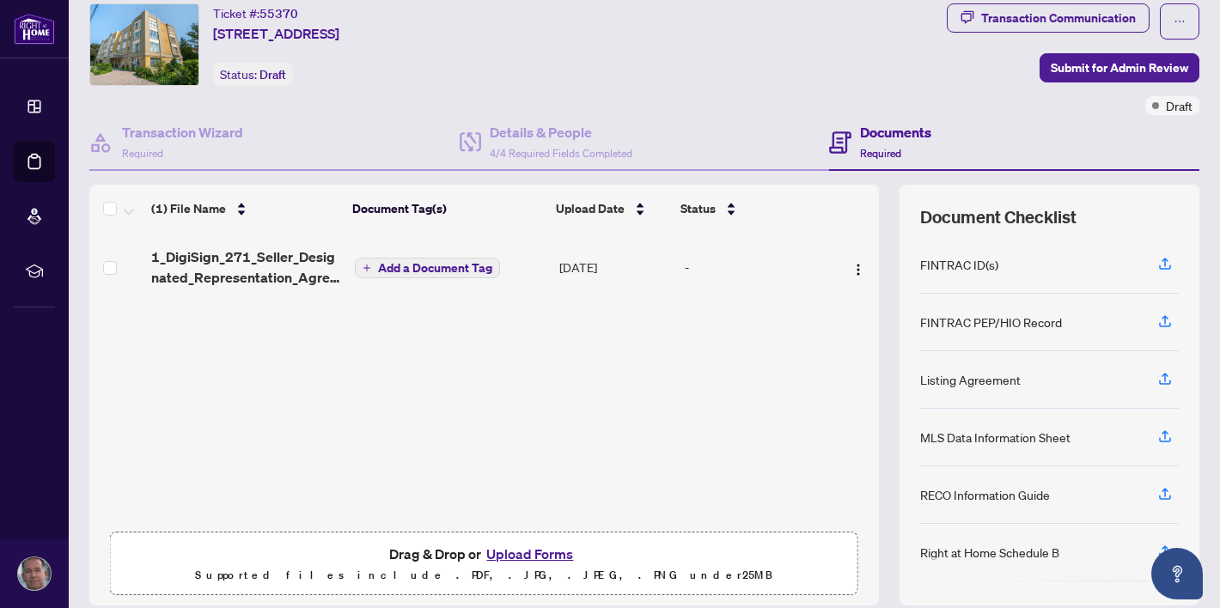
click at [517, 557] on button "Upload Forms" at bounding box center [529, 554] width 97 height 22
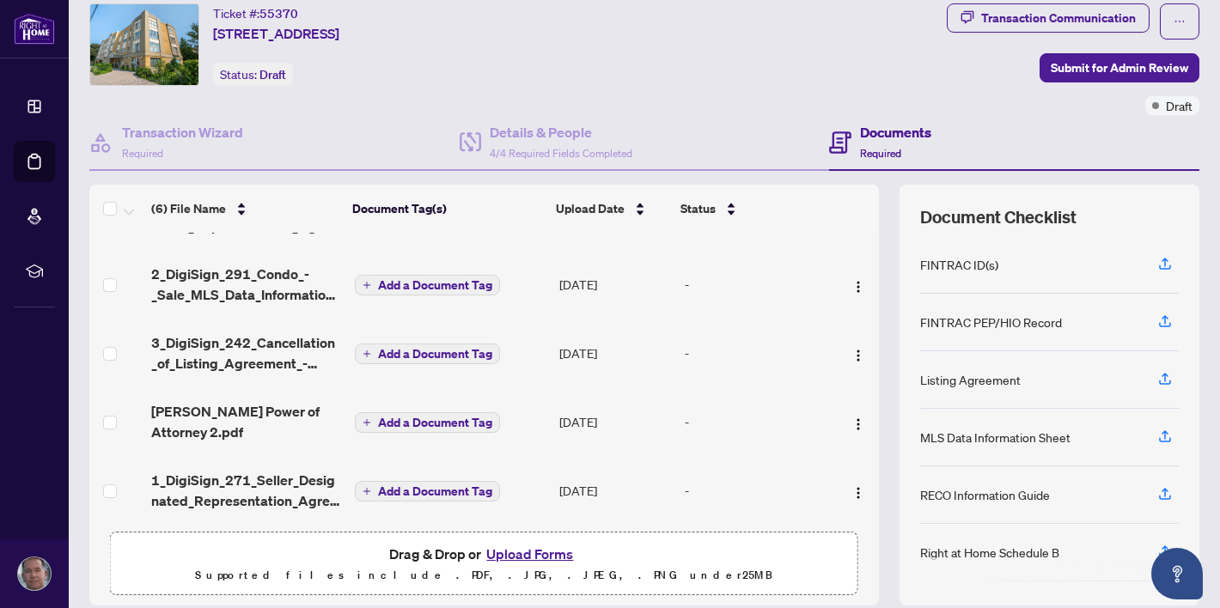
scroll to position [128, 0]
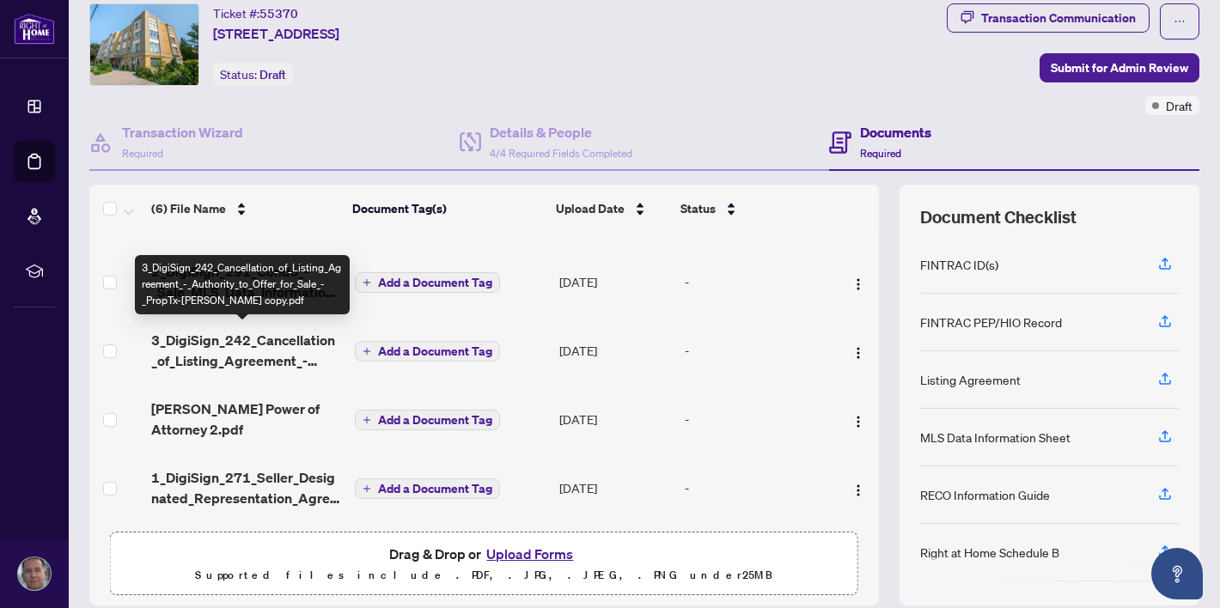
click at [268, 338] on span "3_DigiSign_242_Cancellation_of_Listing_Agreement_-_Authority_to_Offer_for_Sale_…" at bounding box center [245, 350] width 189 height 41
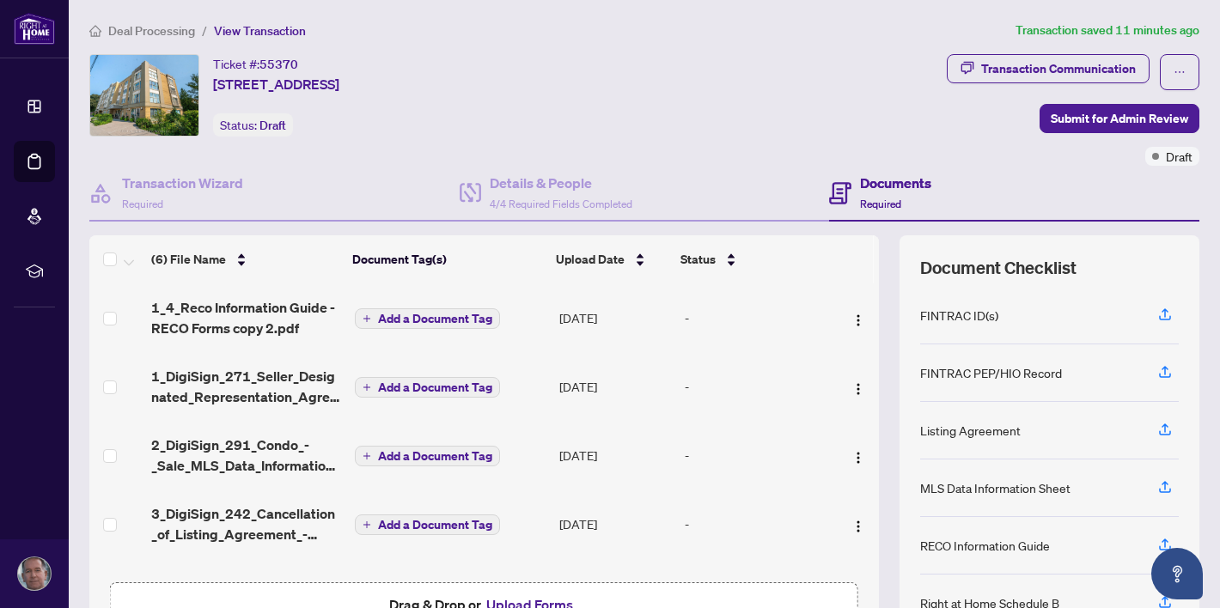
drag, startPoint x: 855, startPoint y: 355, endPoint x: 855, endPoint y: 367, distance: 12.0
click at [855, 367] on td at bounding box center [856, 386] width 45 height 69
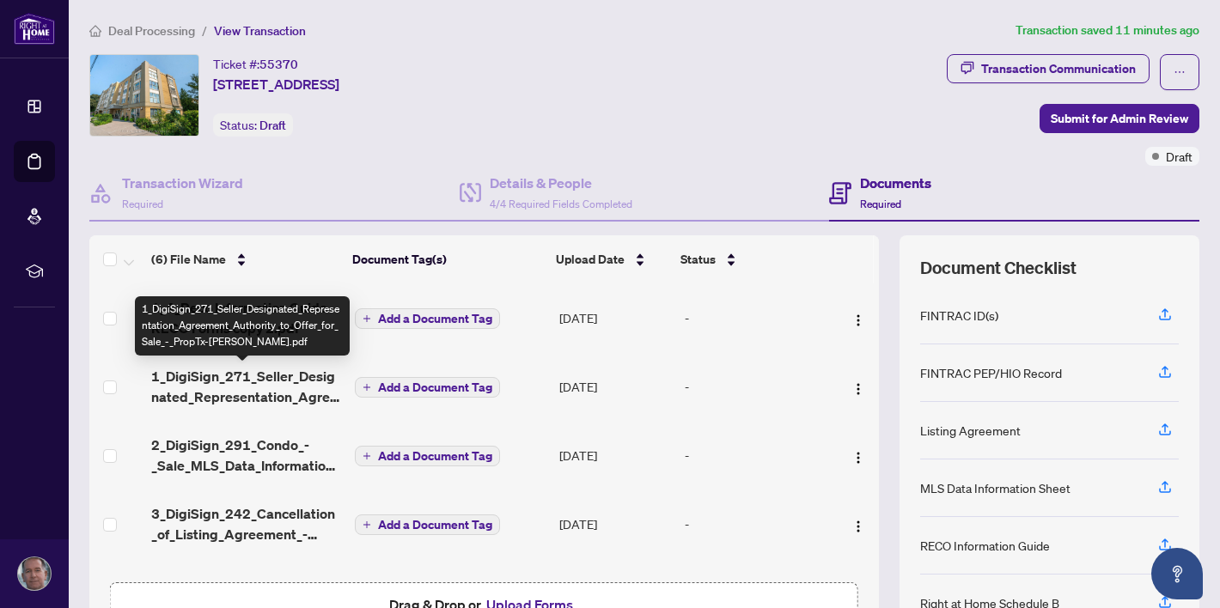
click at [209, 380] on span "1_DigiSign_271_Seller_Designated_Representation_Agreement_Authority_to_Offer_fo…" at bounding box center [245, 386] width 189 height 41
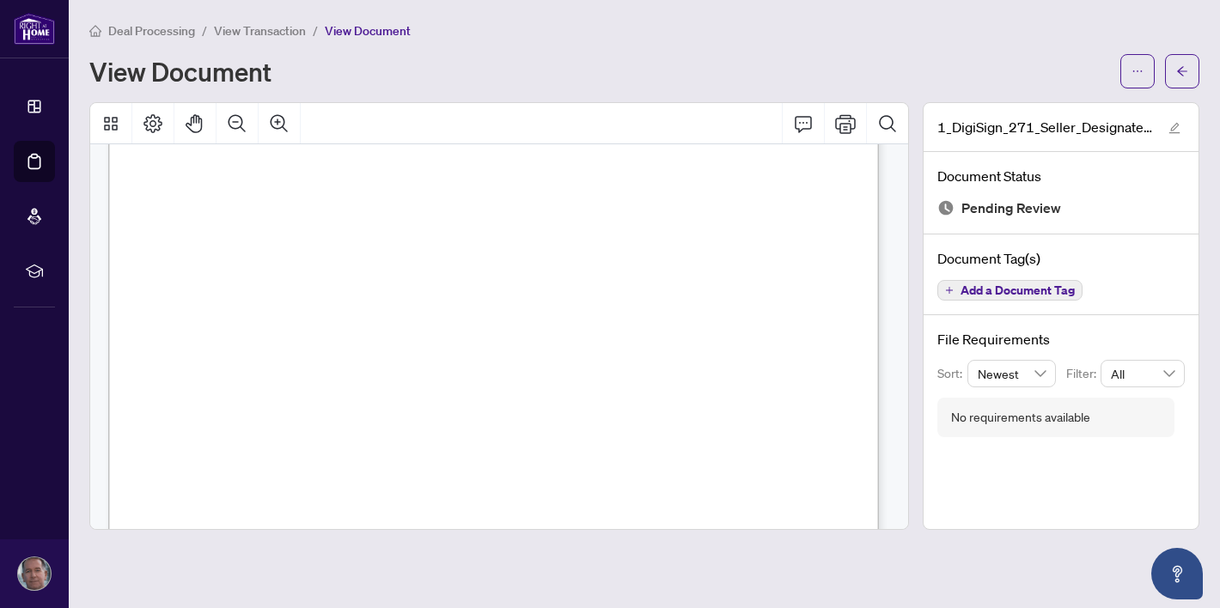
scroll to position [168, 0]
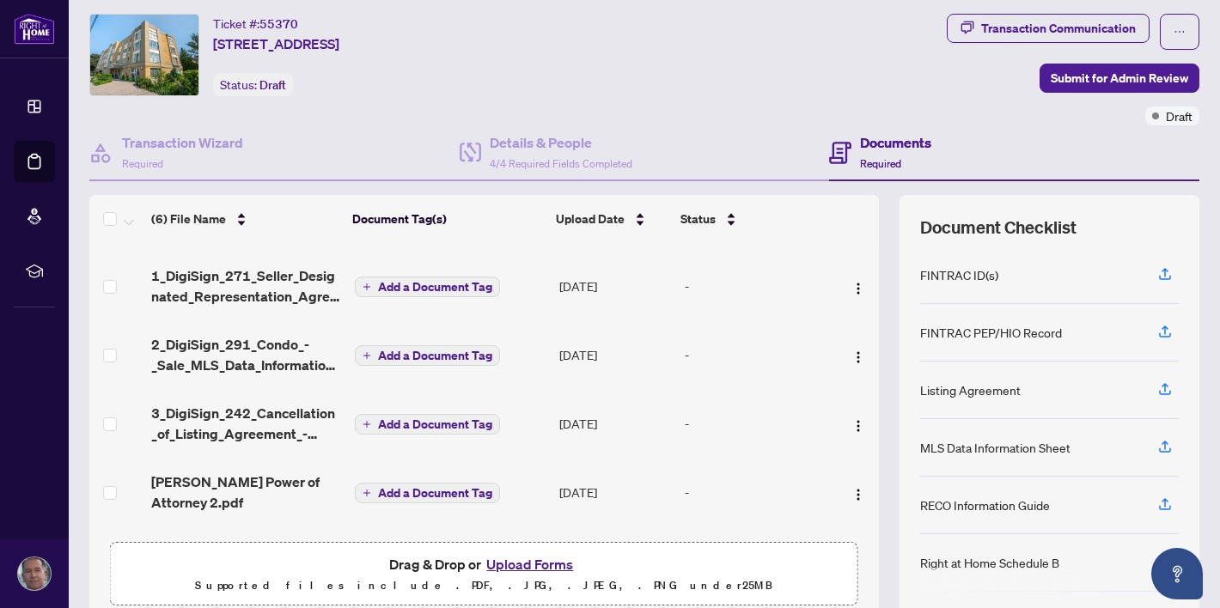
scroll to position [95, 0]
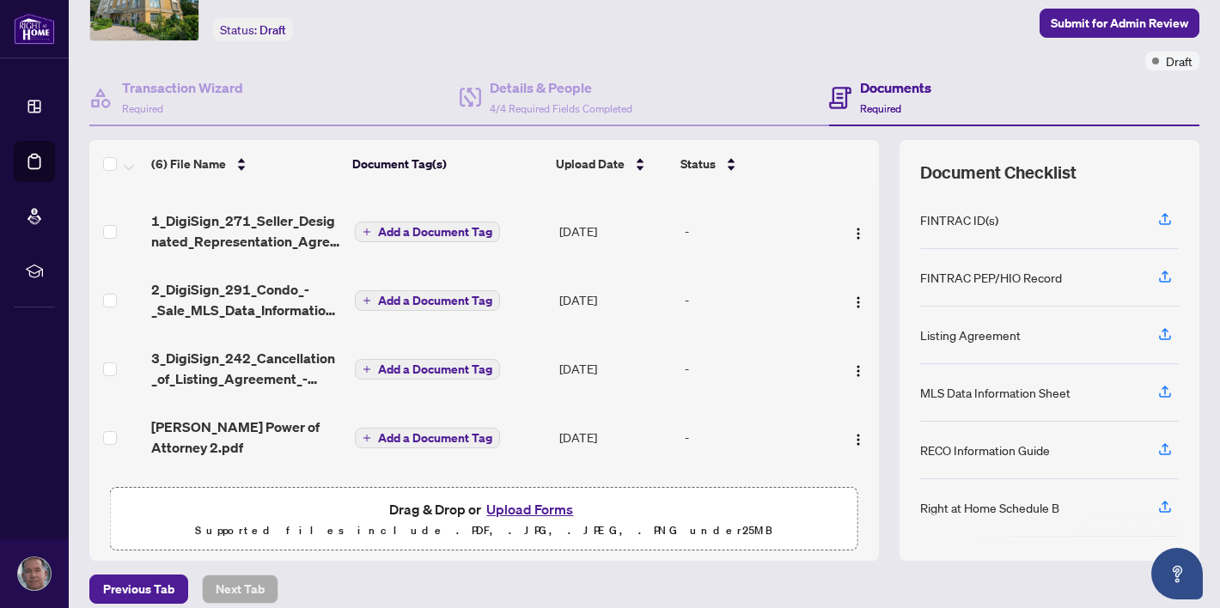
click at [516, 506] on button "Upload Forms" at bounding box center [529, 509] width 97 height 22
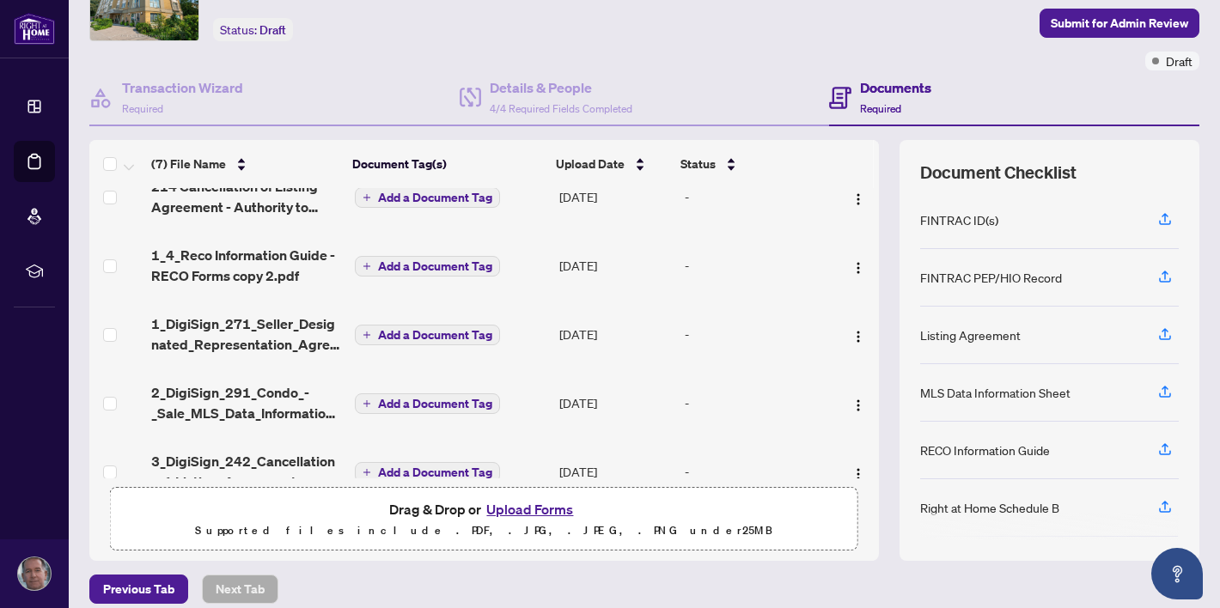
scroll to position [0, 0]
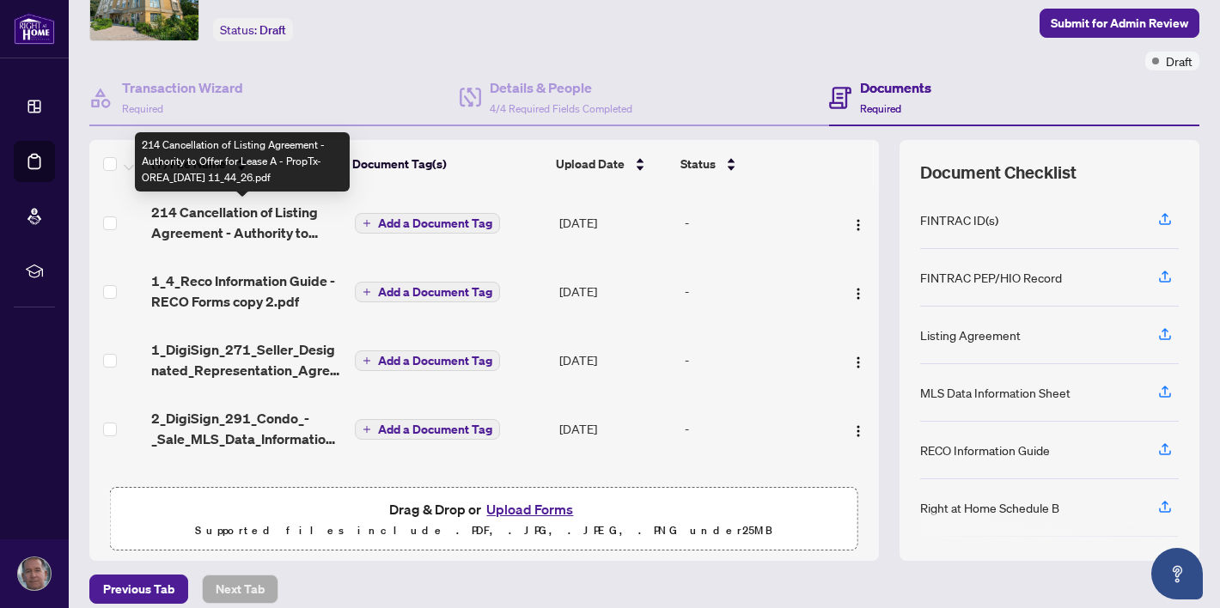
click at [224, 216] on span "214 Cancellation of Listing Agreement - Authority to Offer for Lease A - PropTx…" at bounding box center [245, 222] width 189 height 41
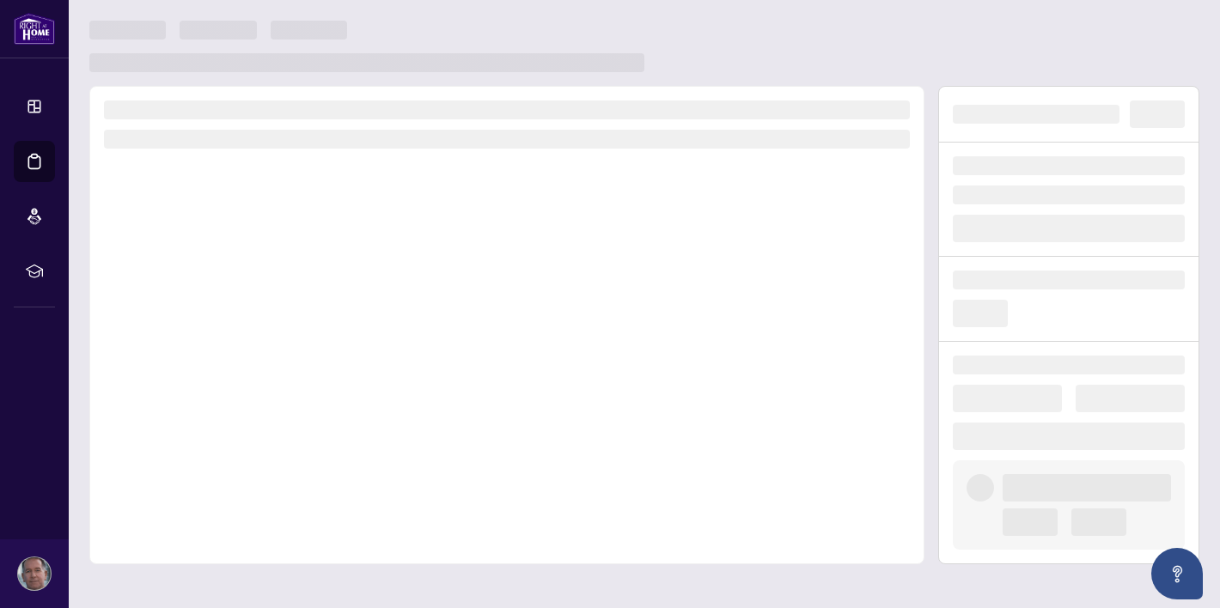
click at [224, 216] on div at bounding box center [506, 325] width 835 height 479
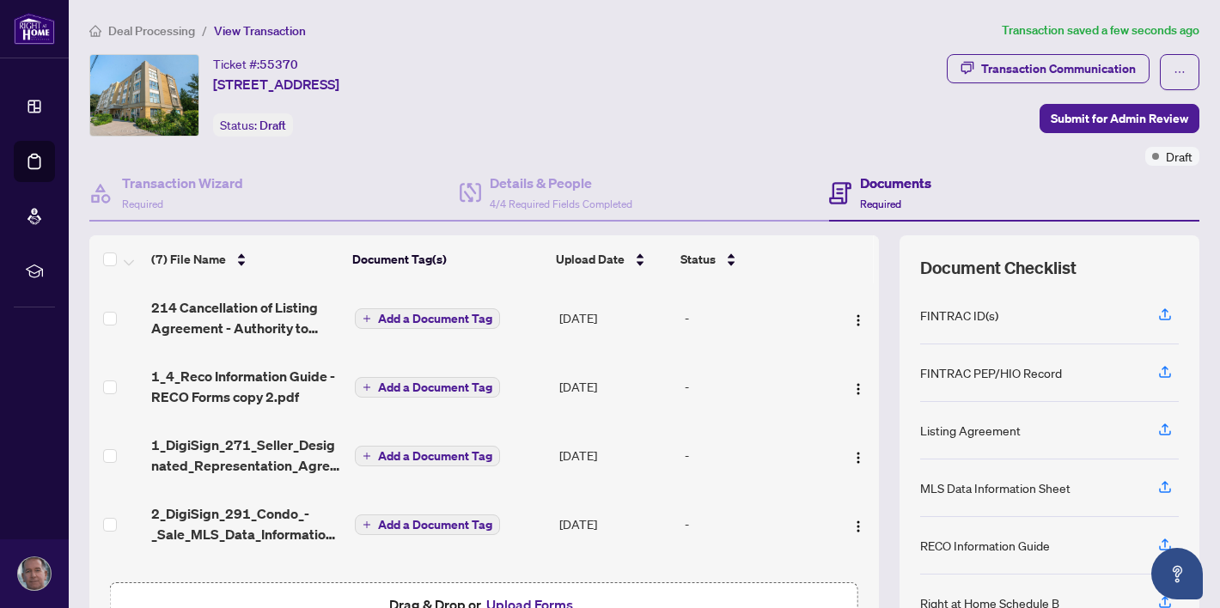
click at [872, 411] on div "(7) File Name Document Tag(s) Upload Date Status 214 Cancellation of Listing Ag…" at bounding box center [644, 445] width 1110 height 421
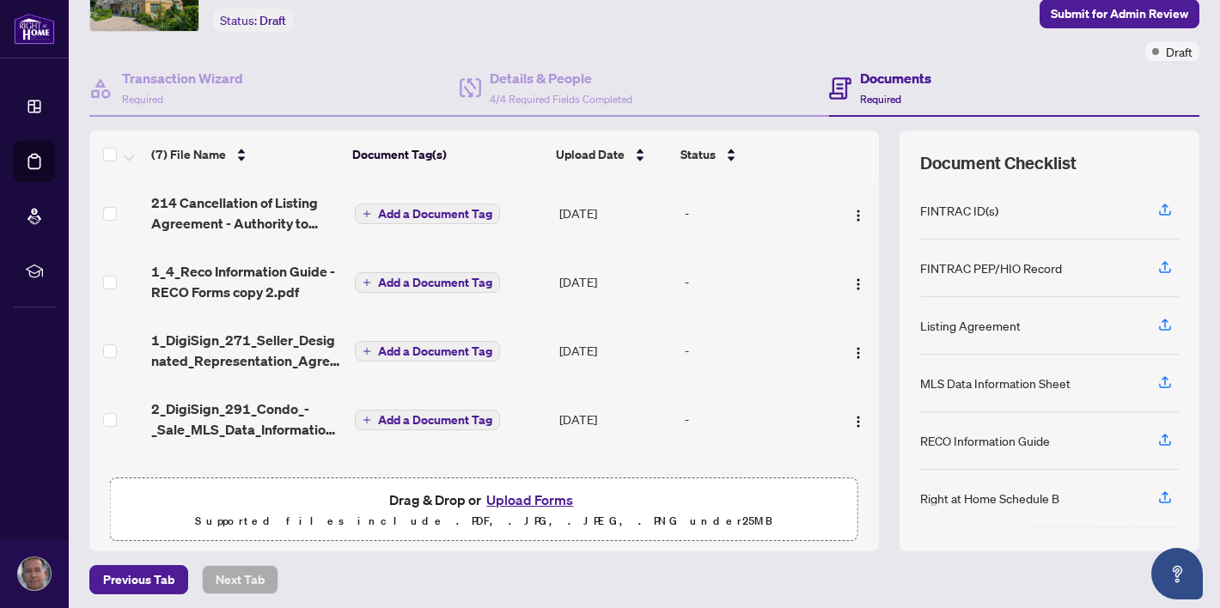
scroll to position [112, 0]
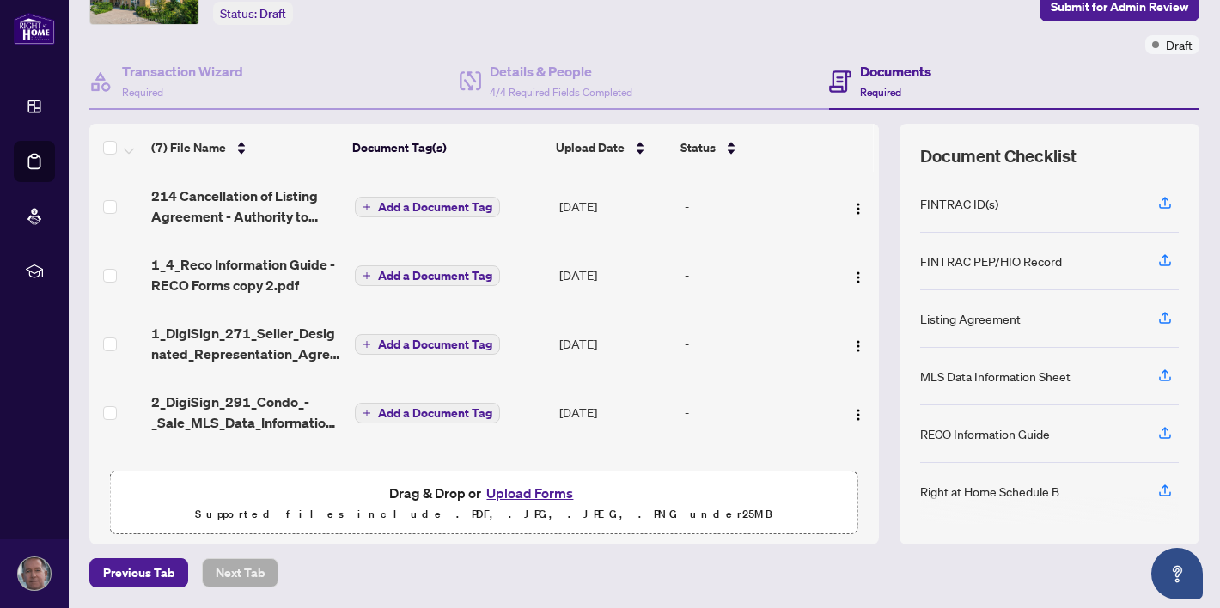
click at [526, 491] on button "Upload Forms" at bounding box center [529, 493] width 97 height 22
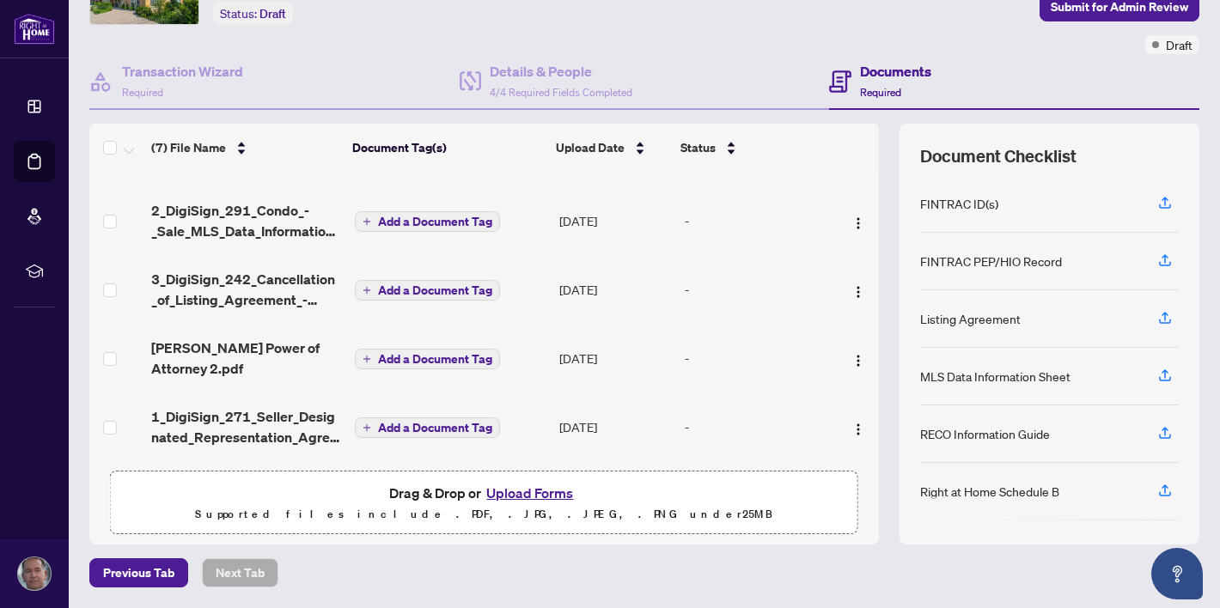
scroll to position [197, 0]
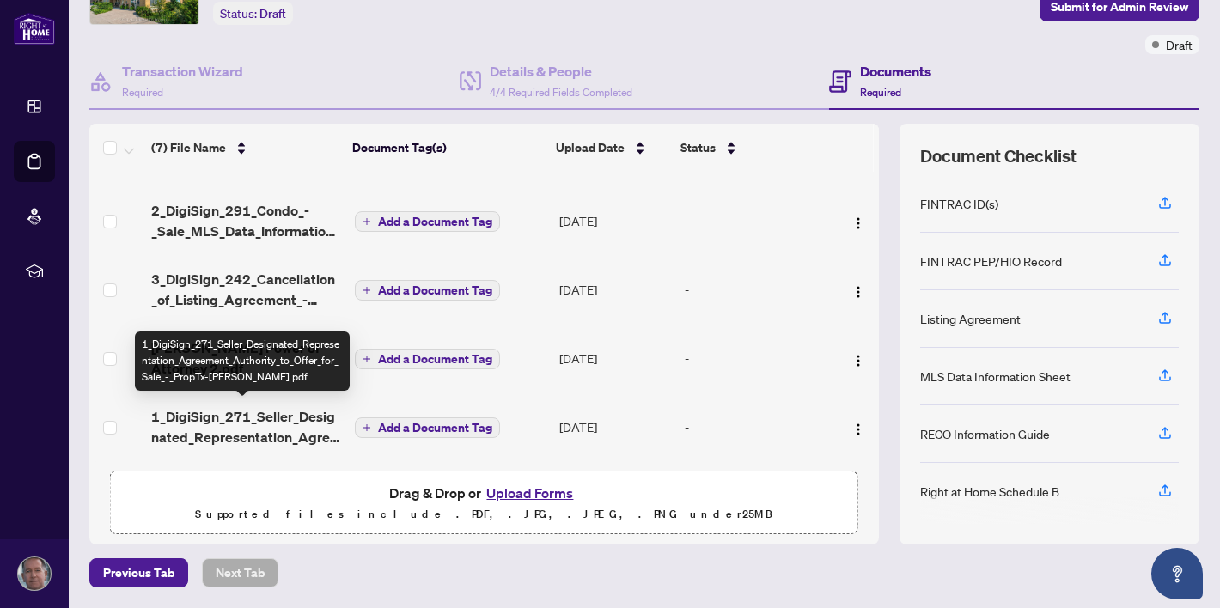
click at [231, 410] on span "1_DigiSign_271_Seller_Designated_Representation_Agreement_Authority_to_Offer_fo…" at bounding box center [245, 426] width 189 height 41
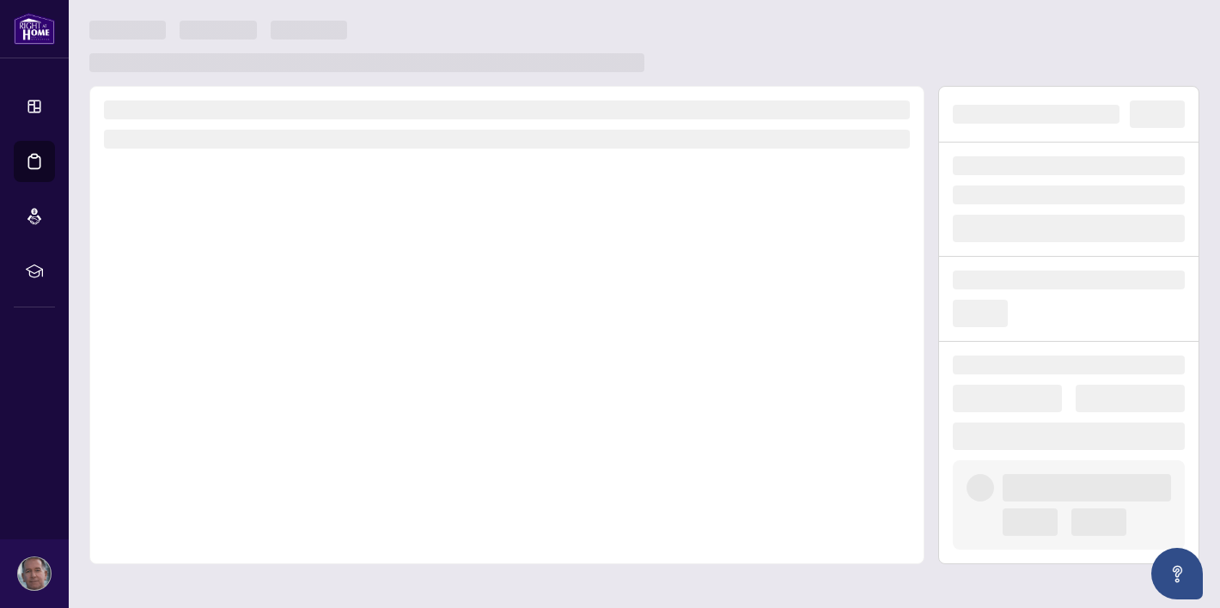
click at [231, 410] on div at bounding box center [506, 325] width 835 height 479
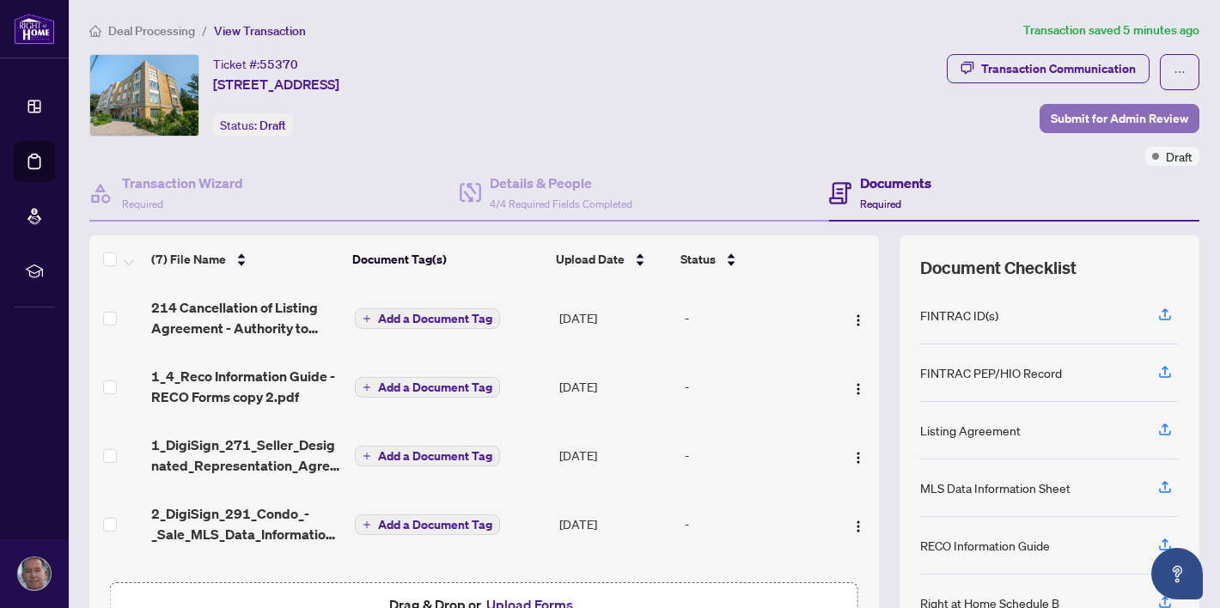
click at [1085, 118] on span "Submit for Admin Review" at bounding box center [1119, 118] width 137 height 27
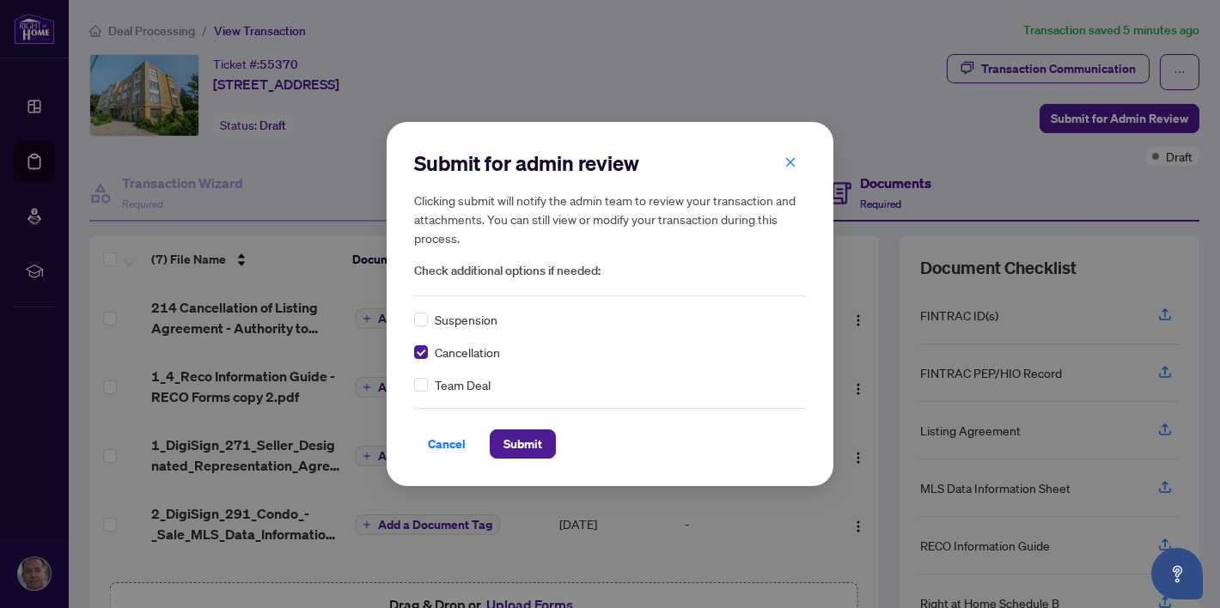
click at [428, 386] on div "Team Deal" at bounding box center [610, 384] width 392 height 19
click at [513, 445] on span "Submit" at bounding box center [522, 443] width 39 height 27
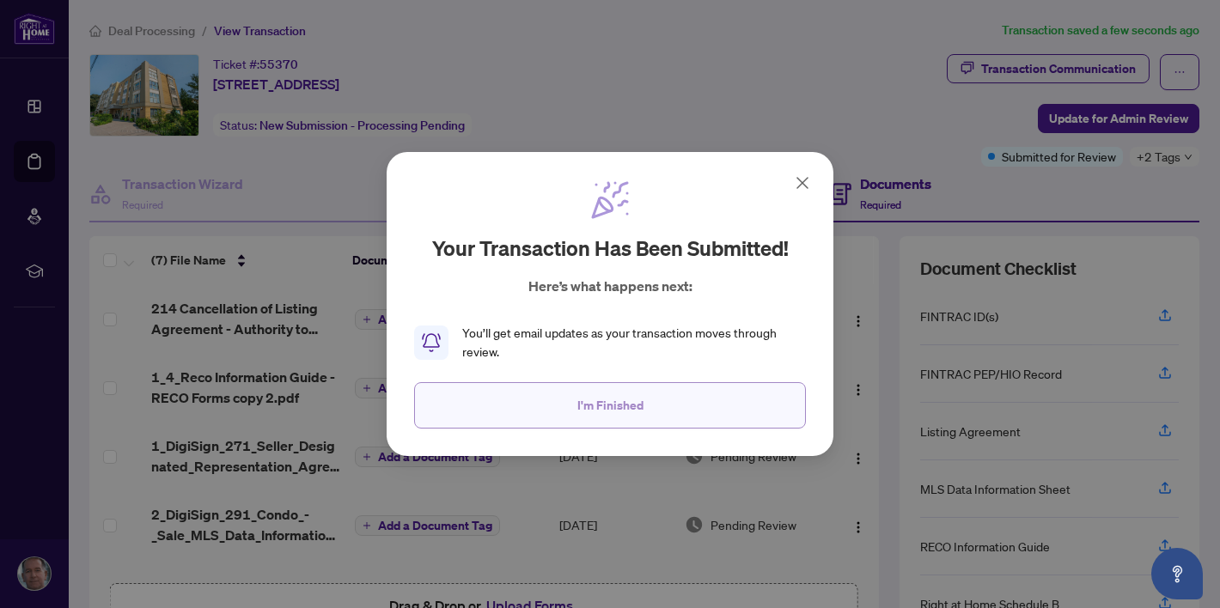
click at [614, 405] on span "I'm Finished" at bounding box center [610, 405] width 66 height 27
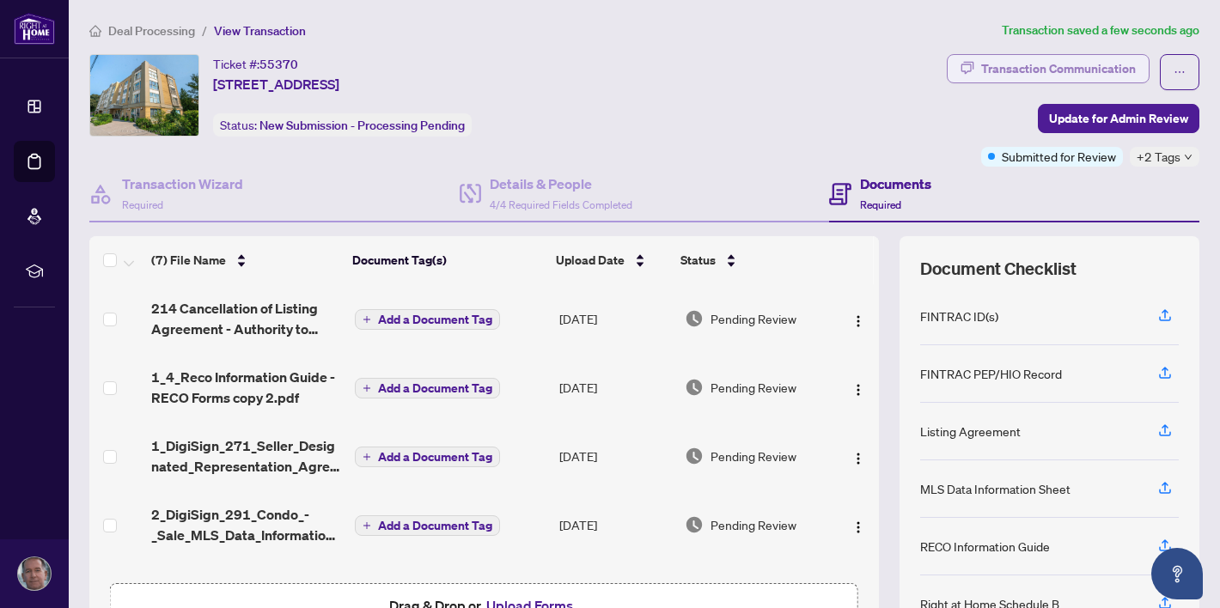
click at [1032, 65] on div "Transaction Communication" at bounding box center [1058, 68] width 155 height 27
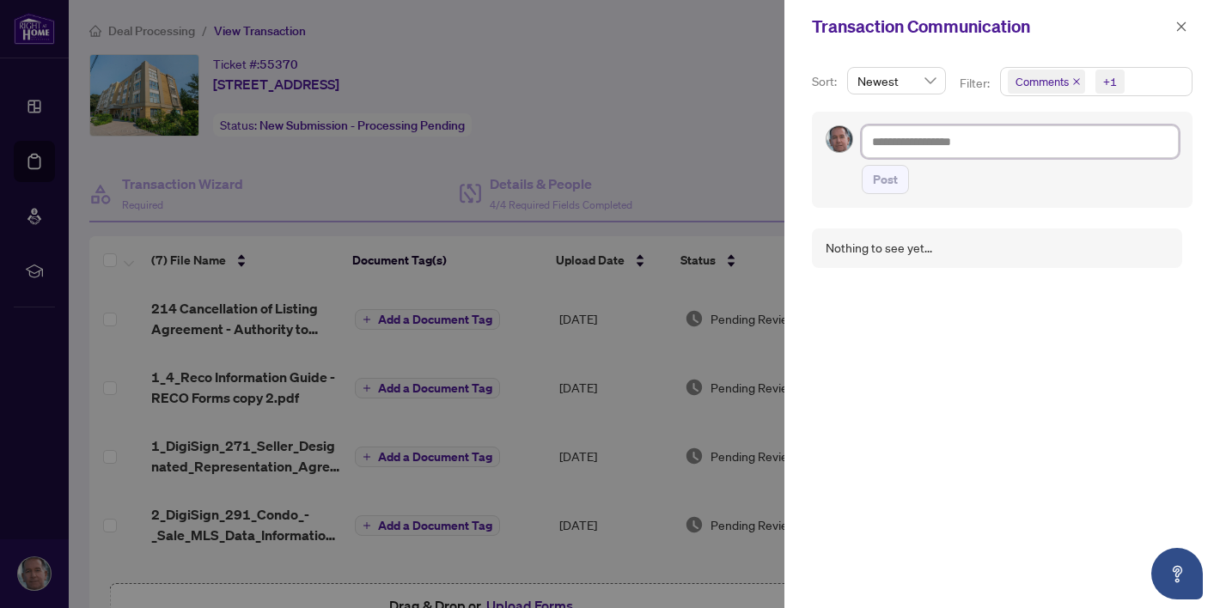
click at [933, 139] on textarea at bounding box center [1020, 141] width 317 height 33
click at [887, 245] on div "Nothing to see yet..." at bounding box center [879, 248] width 107 height 19
click at [942, 140] on textarea at bounding box center [1020, 141] width 317 height 33
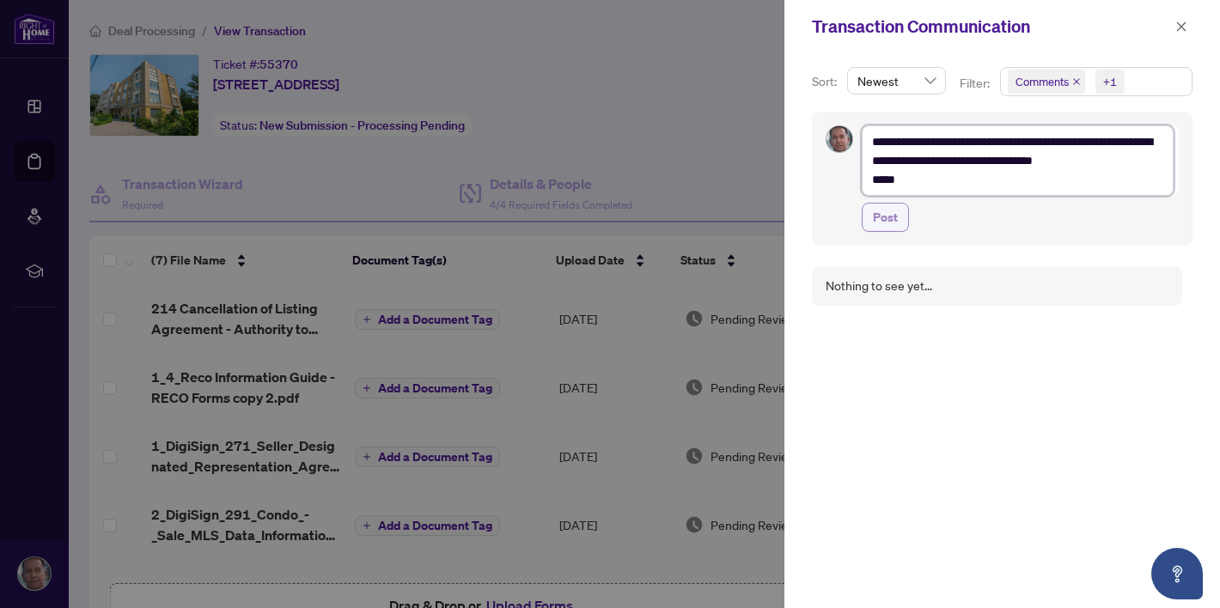
type textarea "**********"
click at [890, 222] on span "Post" at bounding box center [885, 217] width 25 height 27
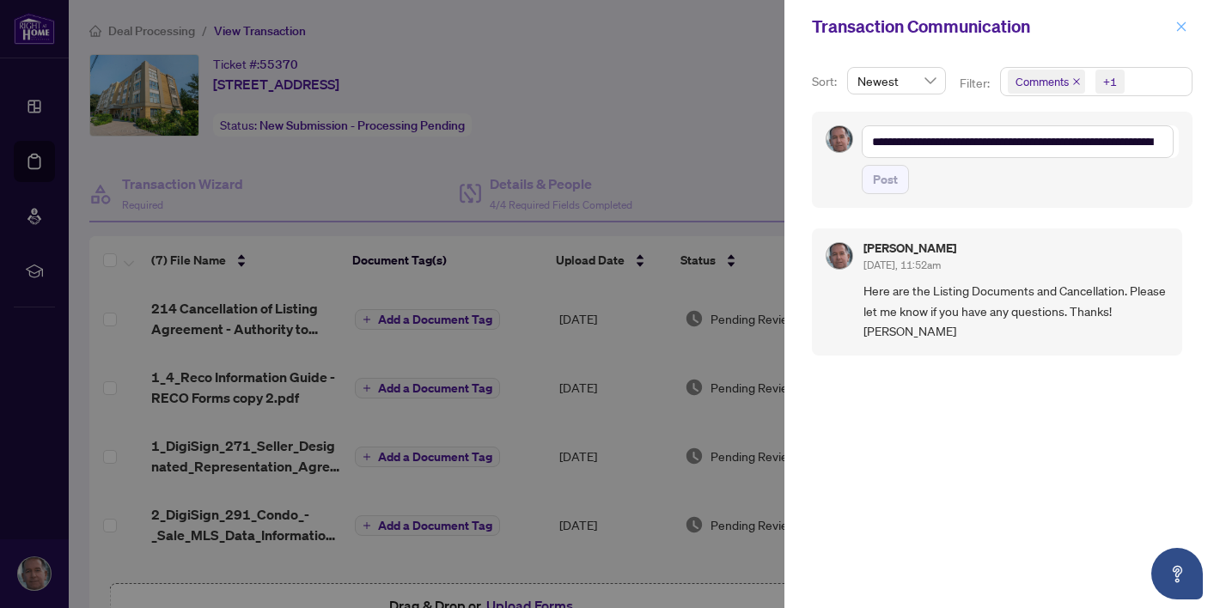
click at [1181, 28] on icon "close" at bounding box center [1181, 27] width 12 height 12
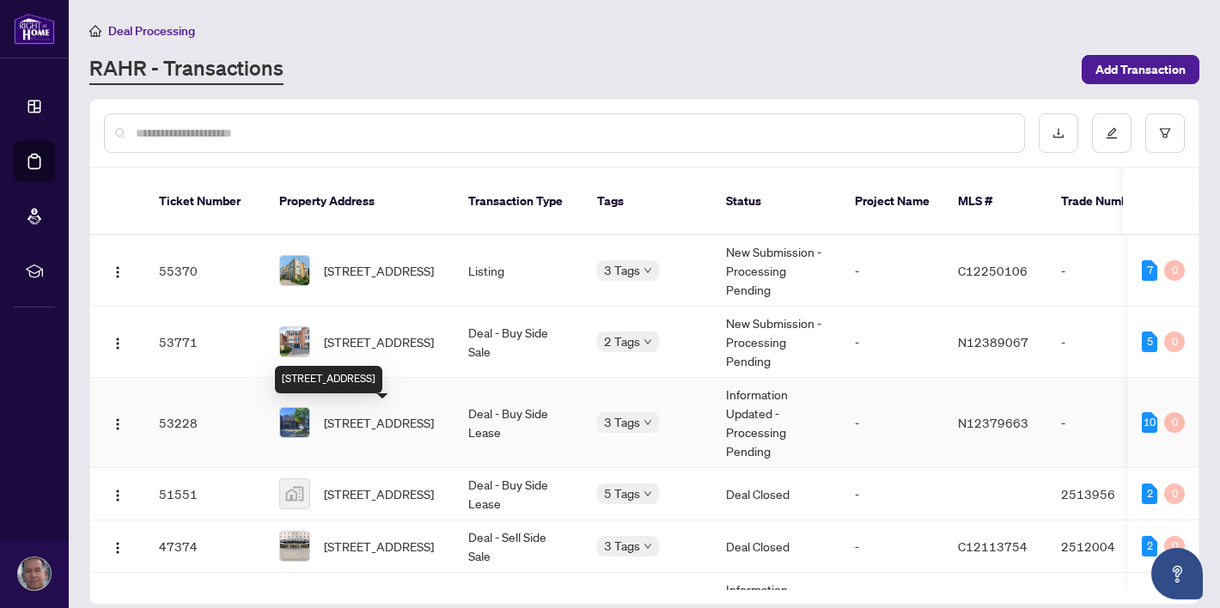
click at [364, 417] on span "[STREET_ADDRESS]" at bounding box center [379, 422] width 110 height 19
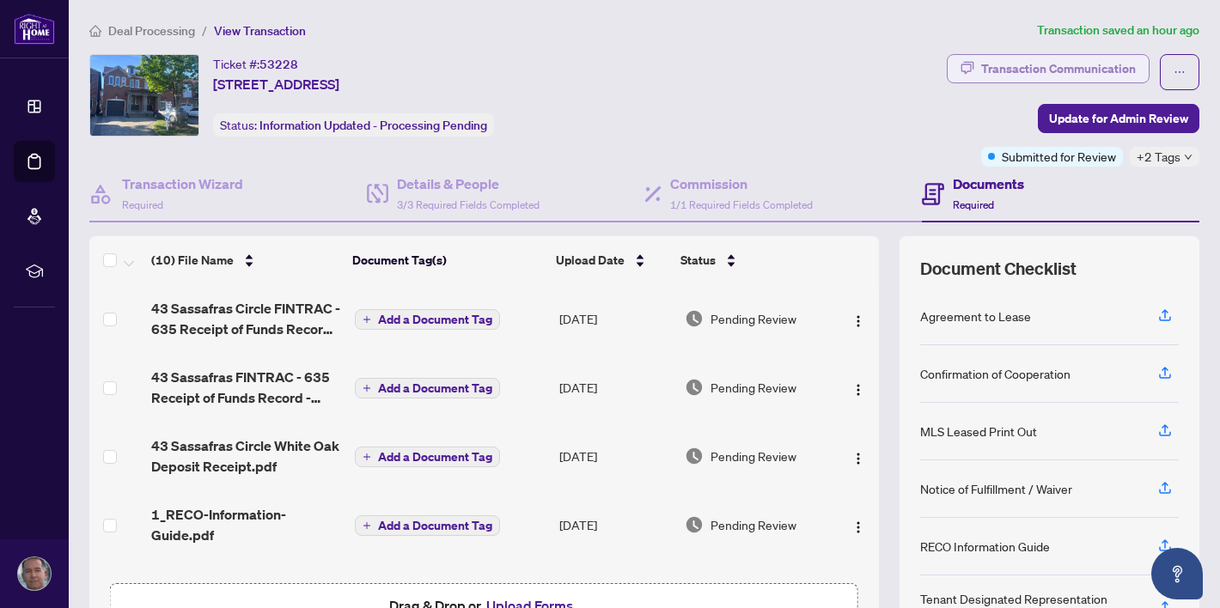
click at [1046, 63] on div "Transaction Communication" at bounding box center [1058, 68] width 155 height 27
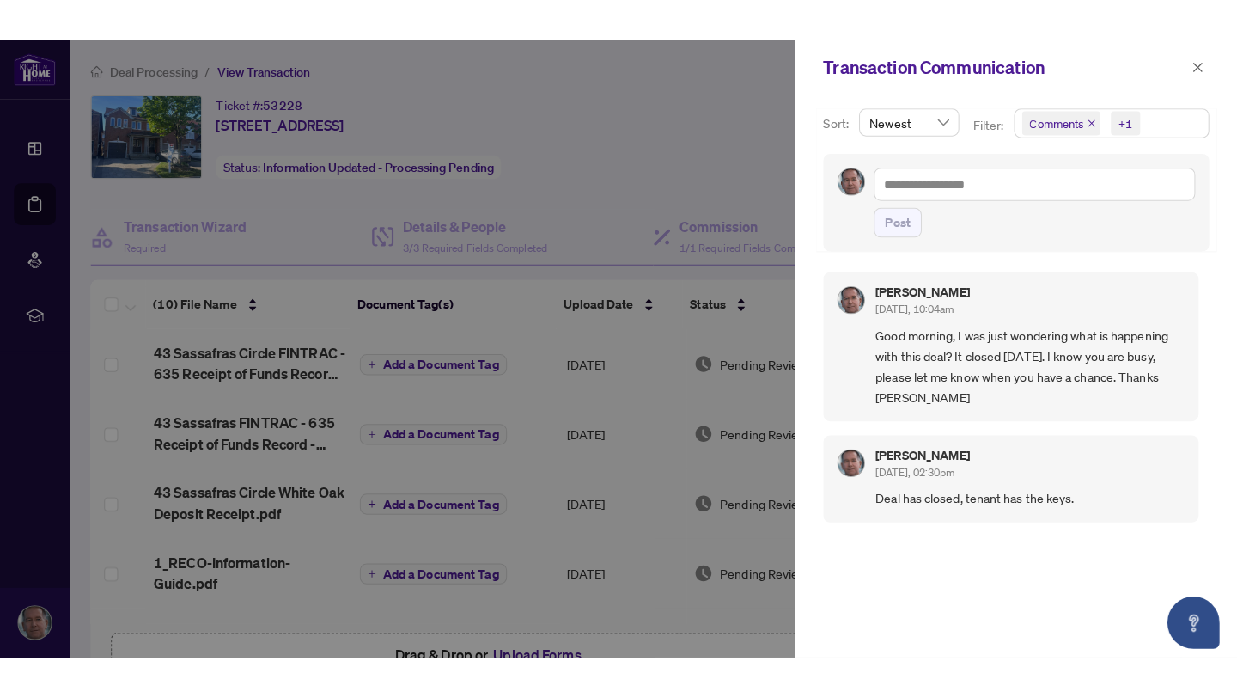
scroll to position [3, 0]
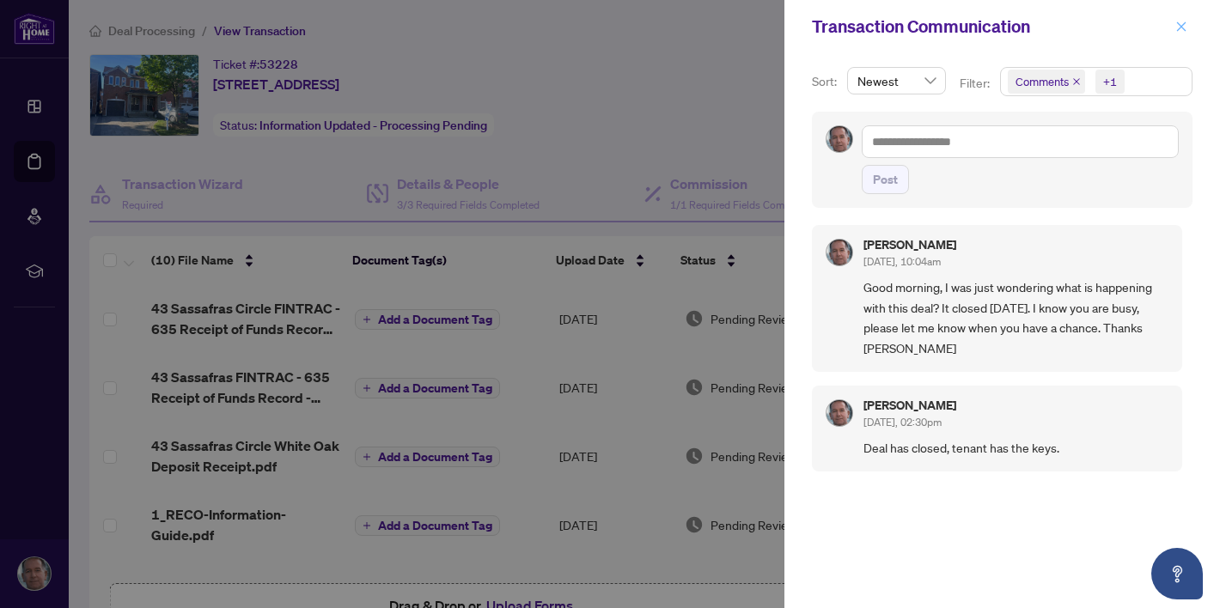
click at [1179, 23] on icon "close" at bounding box center [1181, 25] width 9 height 9
